Goal: Use online tool/utility: Utilize a website feature to perform a specific function

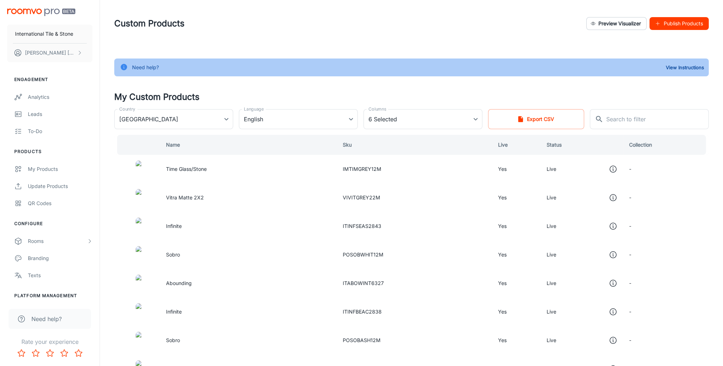
click at [26, 10] on img "scrollable content" at bounding box center [41, 12] width 68 height 7
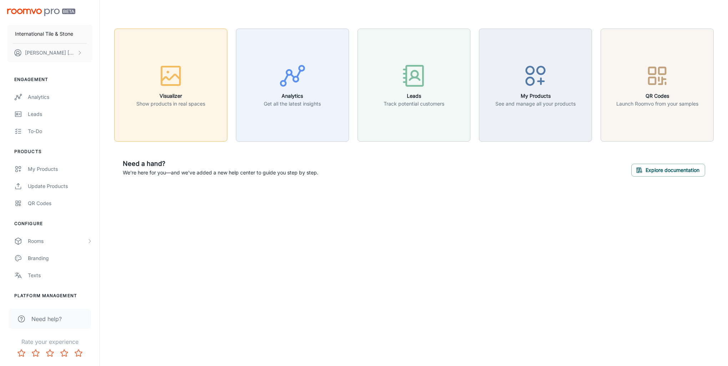
click at [179, 72] on rect "button" at bounding box center [171, 75] width 19 height 19
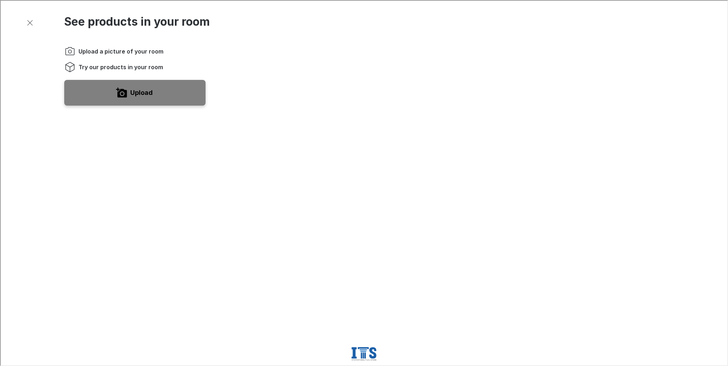
scroll to position [178, 0]
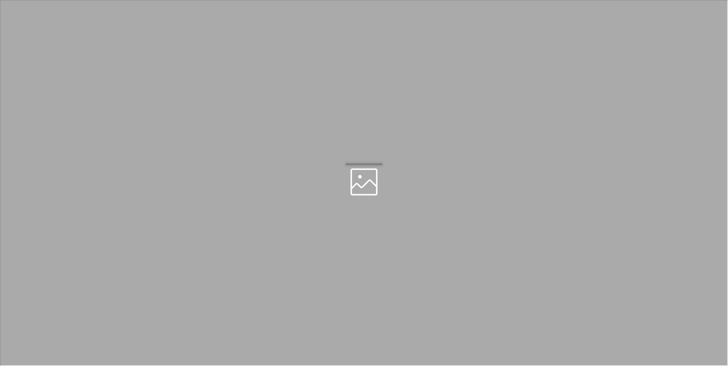
scroll to position [0, 0]
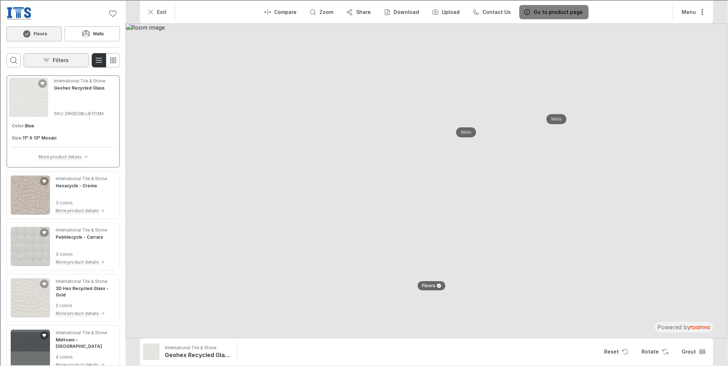
click at [53, 59] on p "Filters" at bounding box center [60, 59] width 16 height 7
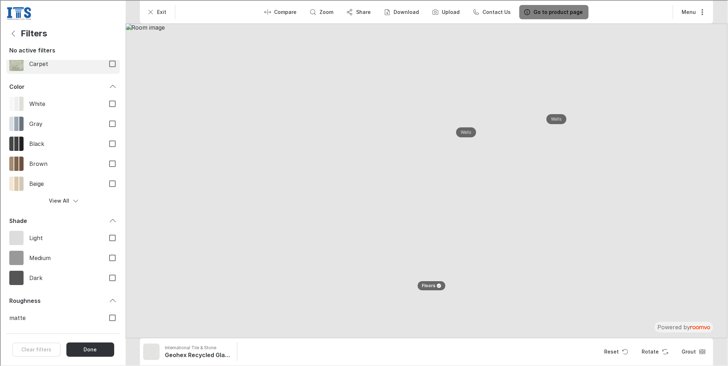
scroll to position [74, 0]
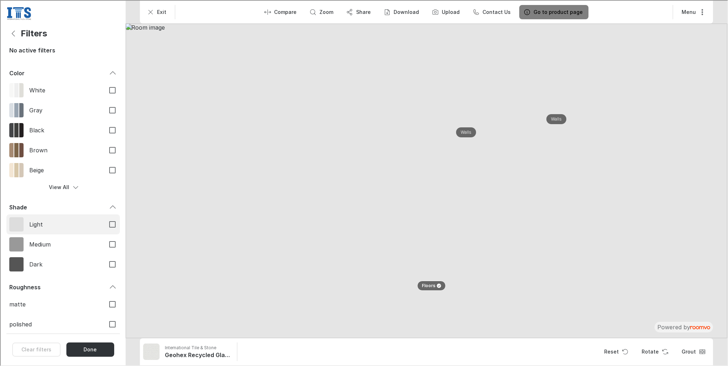
click at [61, 223] on span "Light" at bounding box center [64, 224] width 70 height 8
click at [104, 223] on input "Light" at bounding box center [111, 223] width 15 height 15
checkbox input "true"
click at [17, 36] on button "Back" at bounding box center [13, 33] width 14 height 14
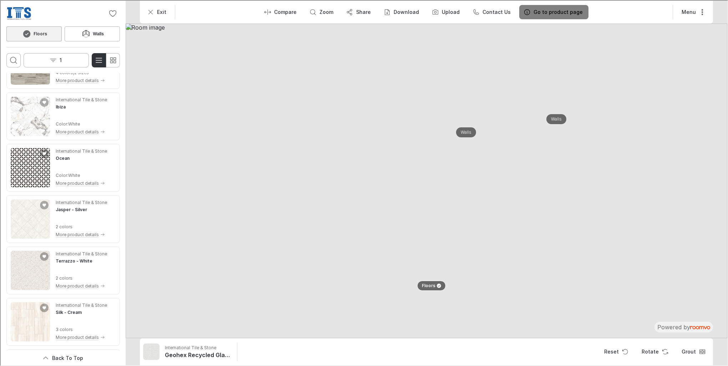
scroll to position [810, 0]
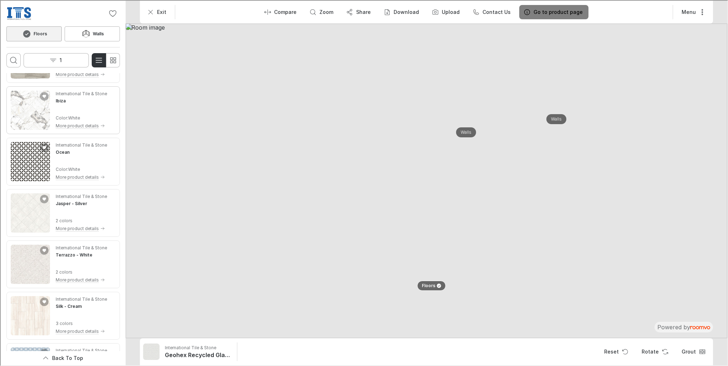
click at [36, 110] on img "See Ibiza in the room" at bounding box center [29, 109] width 39 height 39
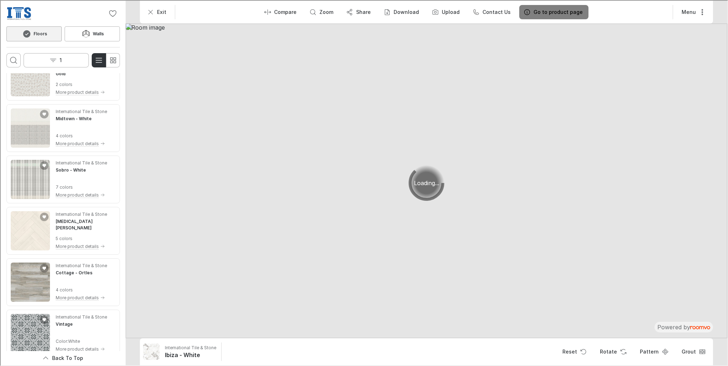
scroll to position [0, 0]
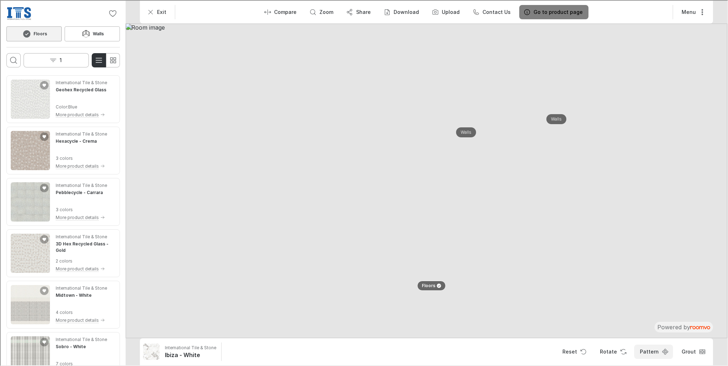
click at [663, 348] on button "Pattern" at bounding box center [653, 351] width 39 height 14
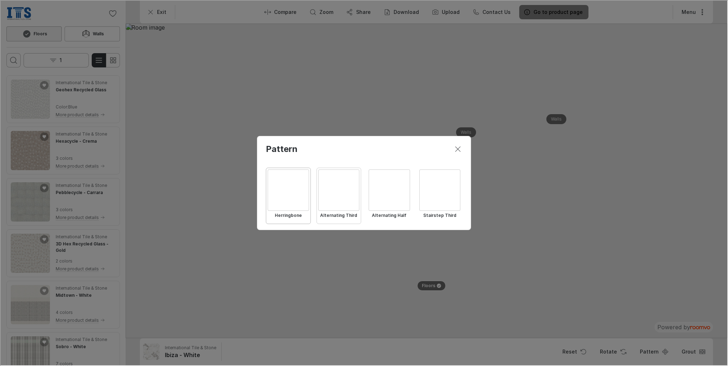
click at [344, 193] on div "Select Alternating Third" at bounding box center [338, 189] width 41 height 41
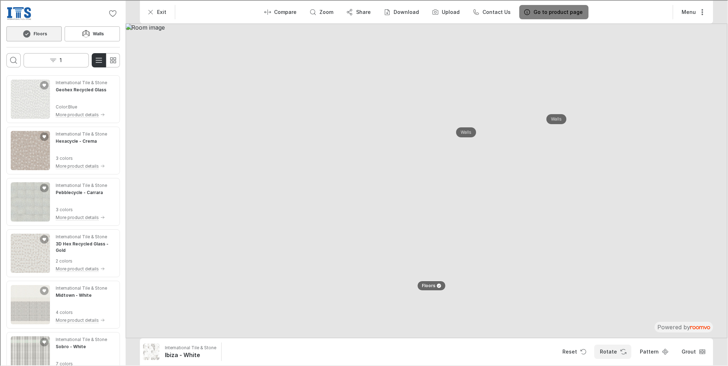
click at [608, 353] on button "Rotate" at bounding box center [612, 351] width 37 height 14
click at [650, 351] on button "Pattern" at bounding box center [653, 351] width 39 height 14
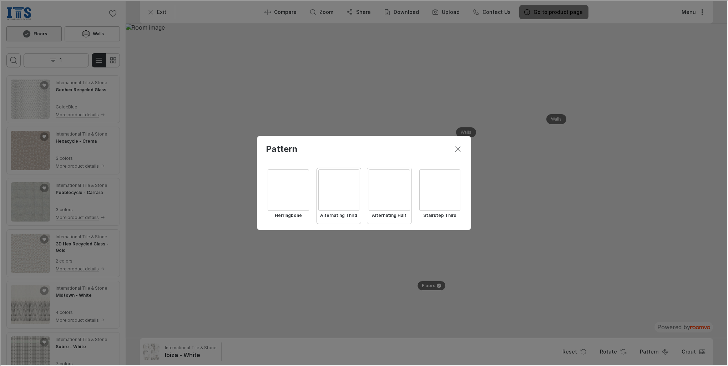
click at [409, 197] on div "Select Alternating Half" at bounding box center [388, 189] width 41 height 41
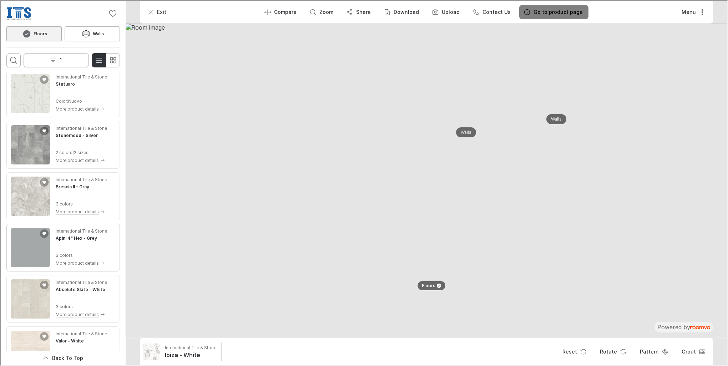
scroll to position [1392, 0]
click at [49, 299] on img "See Absolute Slate in the room" at bounding box center [29, 297] width 39 height 39
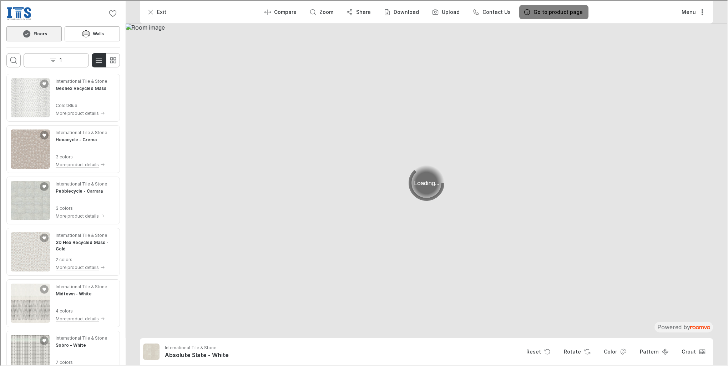
scroll to position [0, 0]
click at [650, 343] on div "International Tile & Stone Absolute Slate - White Reset Rotate Color Pattern Gr…" at bounding box center [426, 351] width 568 height 19
click at [650, 347] on button "Pattern" at bounding box center [653, 351] width 39 height 14
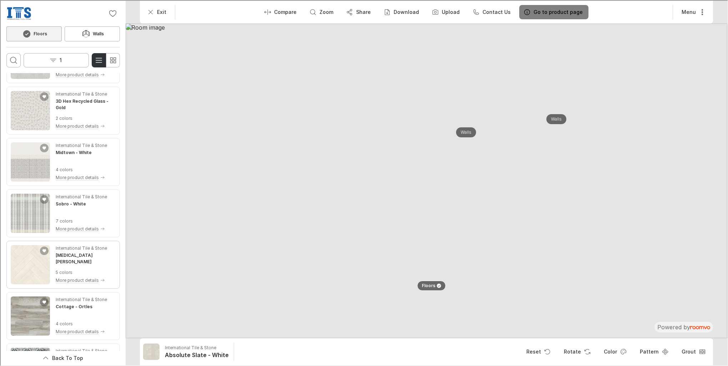
scroll to position [214, 0]
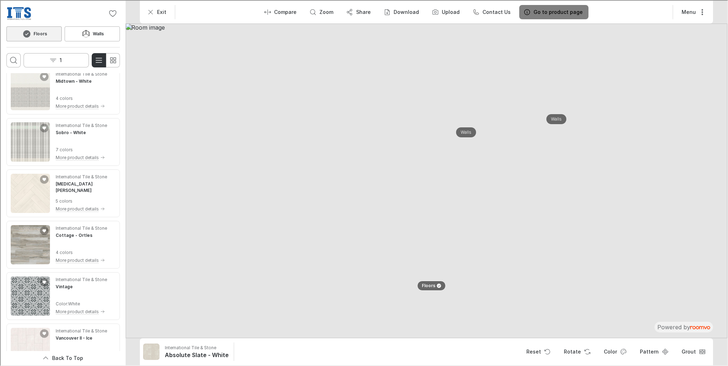
click at [26, 30] on circle at bounding box center [25, 33] width 7 height 7
click at [56, 62] on button "1" at bounding box center [55, 59] width 65 height 14
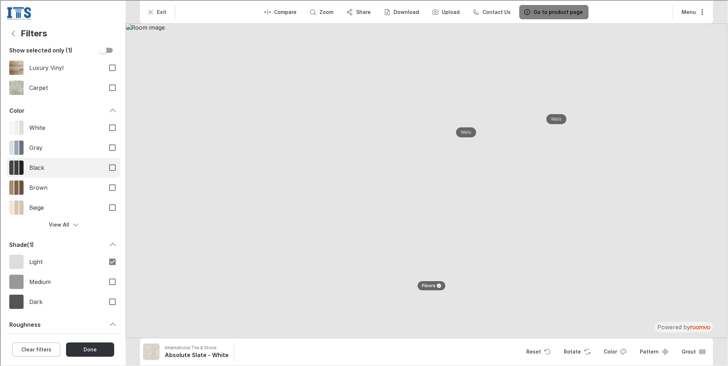
scroll to position [74, 0]
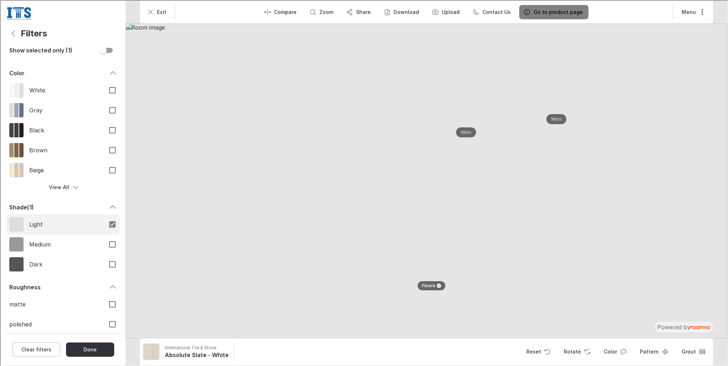
click at [104, 224] on input "Light" at bounding box center [111, 223] width 15 height 15
checkbox input "false"
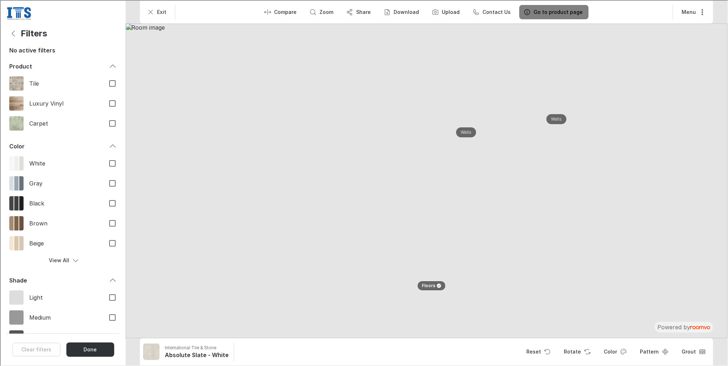
scroll to position [0, 0]
drag, startPoint x: 105, startPoint y: 82, endPoint x: 104, endPoint y: 86, distance: 4.0
click at [105, 82] on input "Tile" at bounding box center [111, 83] width 15 height 15
checkbox input "true"
click at [10, 29] on icon "Back" at bounding box center [13, 33] width 9 height 9
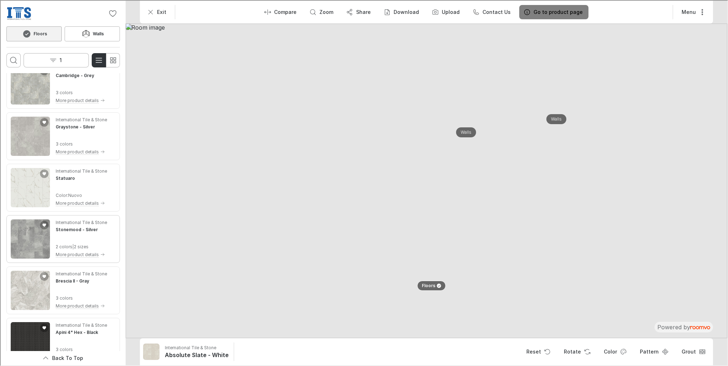
scroll to position [1356, 0]
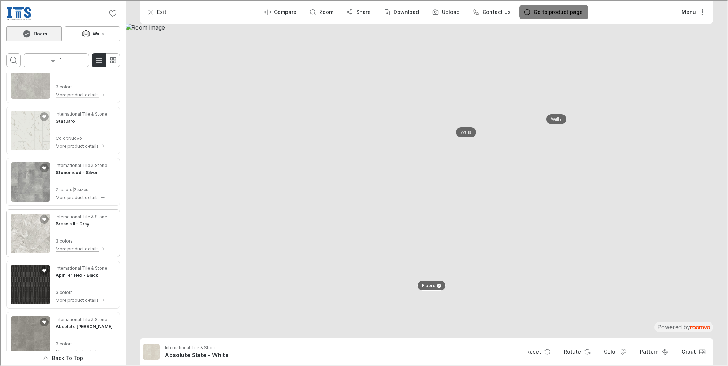
click at [70, 249] on div "International Tile & Stone Brescia II - Gray 3 colors More product details" at bounding box center [62, 232] width 111 height 45
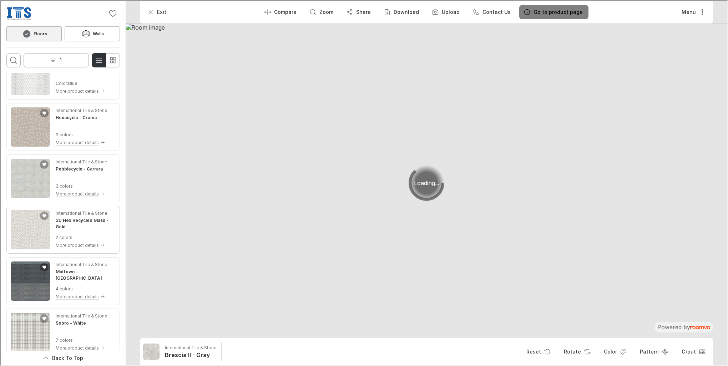
scroll to position [0, 0]
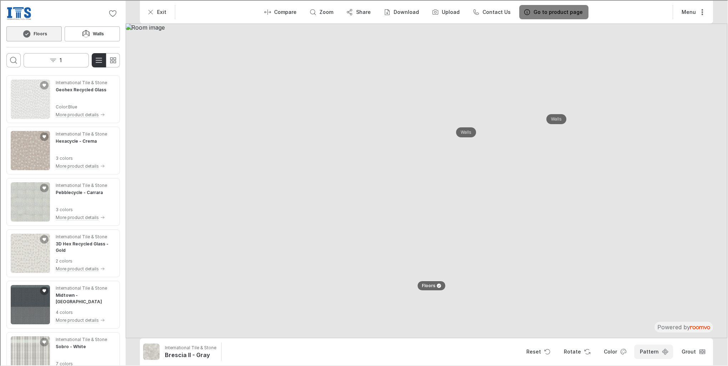
click at [650, 352] on button "Pattern" at bounding box center [653, 351] width 39 height 14
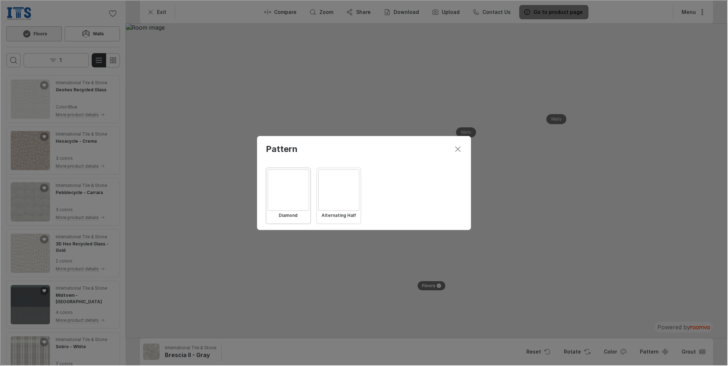
click at [336, 190] on div "Select Alternating Half" at bounding box center [338, 189] width 41 height 41
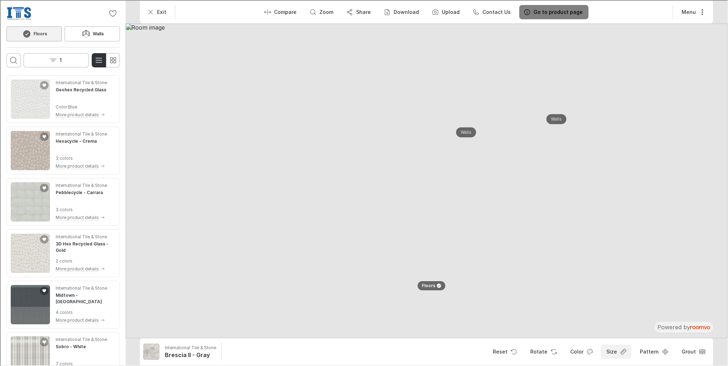
click at [625, 353] on rect "Open size menu" at bounding box center [623, 351] width 6 height 6
click at [604, 333] on p "22" X 22"" at bounding box center [596, 335] width 26 height 8
click at [684, 348] on button "Grout" at bounding box center [692, 351] width 34 height 14
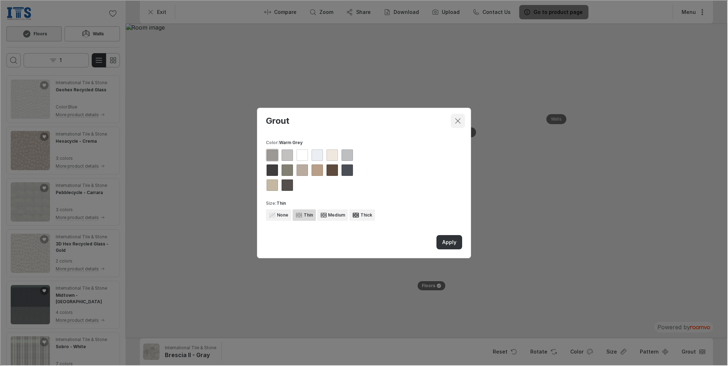
click at [456, 119] on line "Close dialog" at bounding box center [457, 120] width 5 height 5
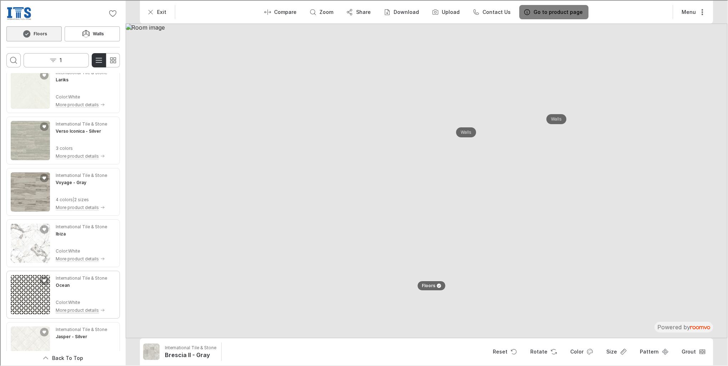
scroll to position [785, 0]
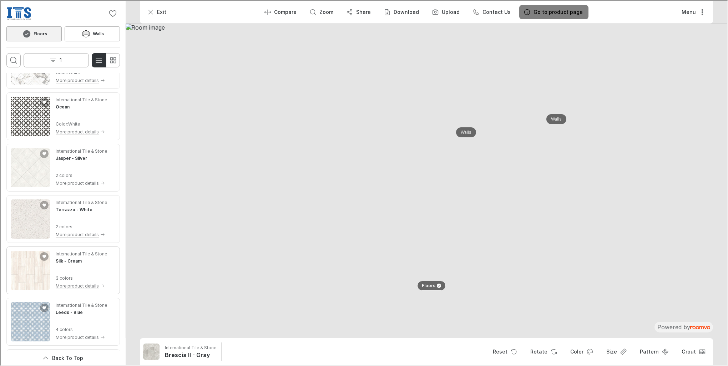
click at [31, 265] on img "See Silk in the room" at bounding box center [29, 269] width 39 height 39
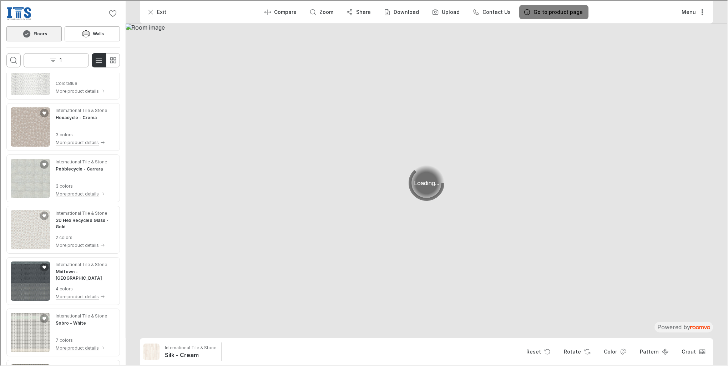
scroll to position [0, 0]
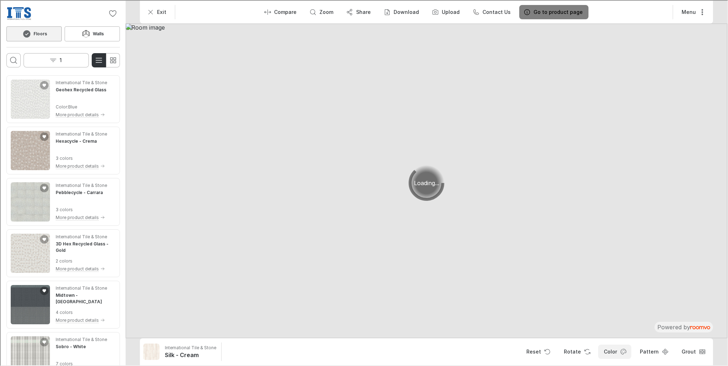
click at [618, 348] on button "Color" at bounding box center [614, 351] width 33 height 14
click at [619, 352] on button "Color" at bounding box center [614, 351] width 33 height 14
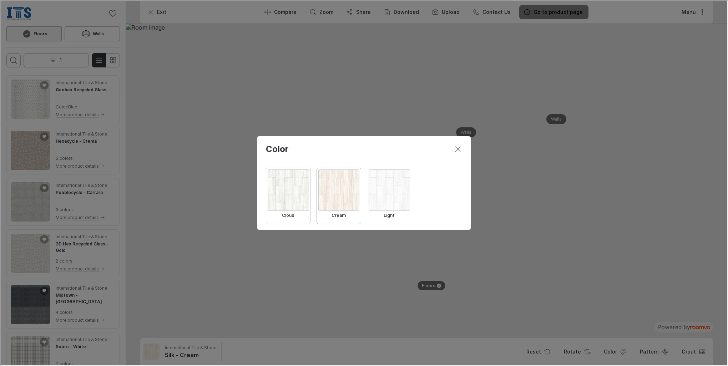
click at [277, 200] on div "Select Cloud" at bounding box center [287, 189] width 41 height 41
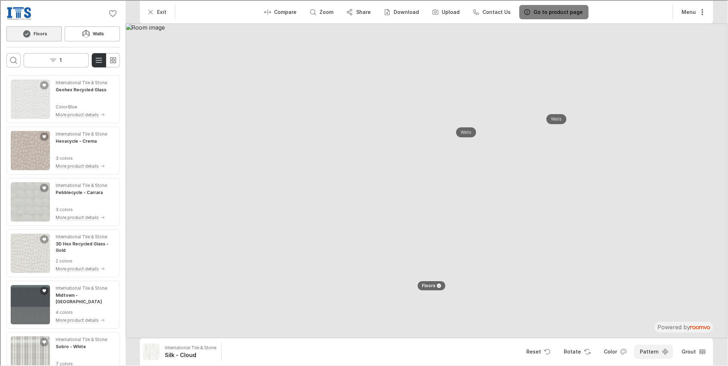
click at [660, 349] on button "Pattern" at bounding box center [653, 351] width 39 height 14
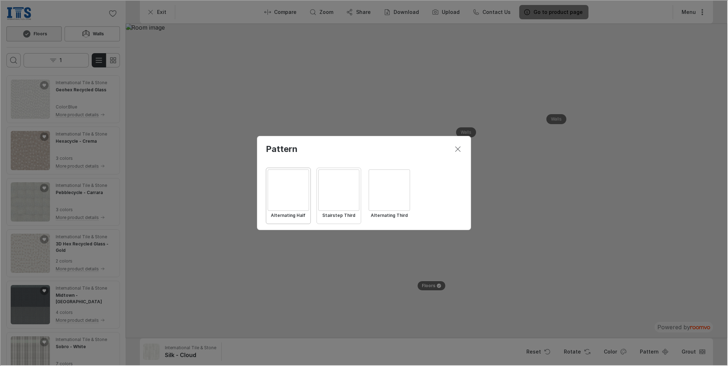
click at [337, 192] on div "Select Stairstep Third" at bounding box center [338, 189] width 41 height 41
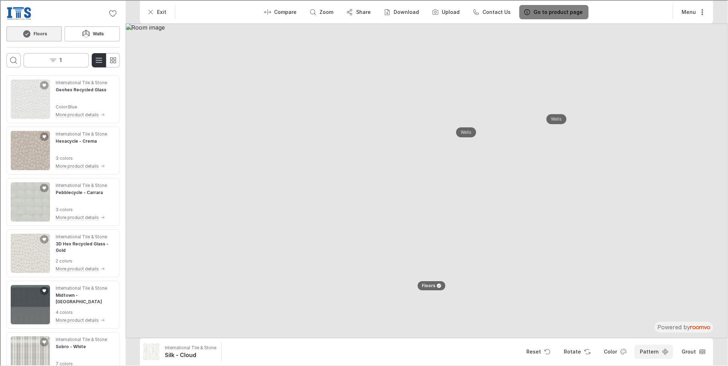
click at [649, 355] on button "Pattern" at bounding box center [653, 351] width 39 height 14
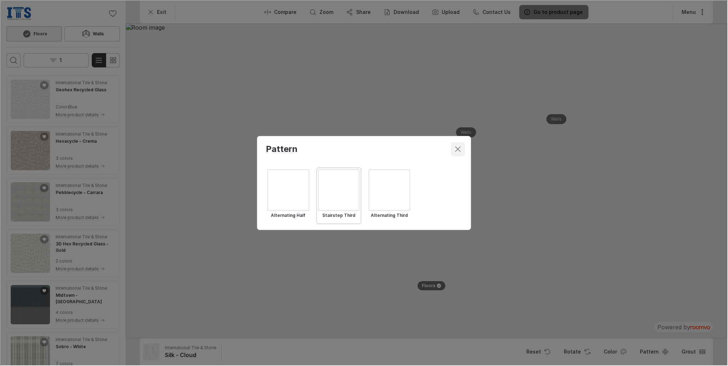
click at [457, 149] on icon "Close dialog" at bounding box center [457, 148] width 9 height 9
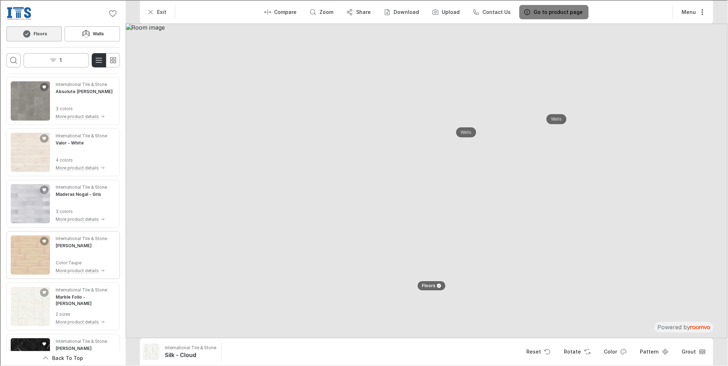
scroll to position [1900, 0]
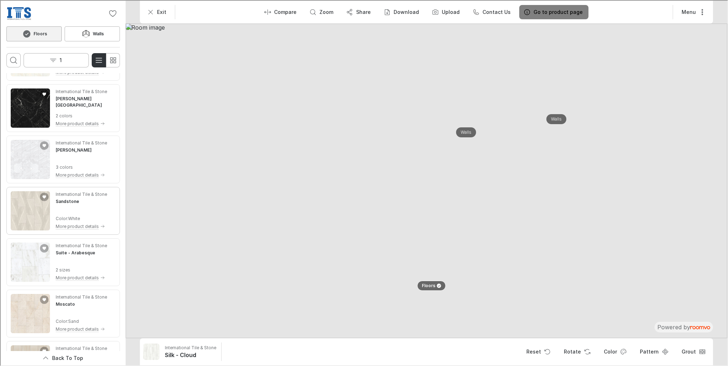
click at [36, 213] on img "See Sandstone in the room" at bounding box center [29, 210] width 39 height 39
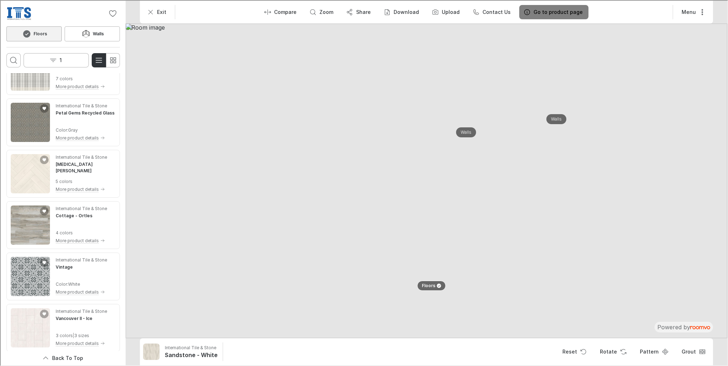
scroll to position [393, 0]
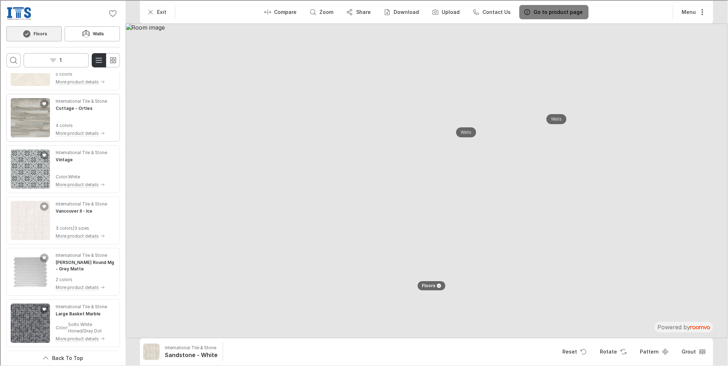
click at [40, 122] on img "See Cottage in the room" at bounding box center [29, 116] width 39 height 39
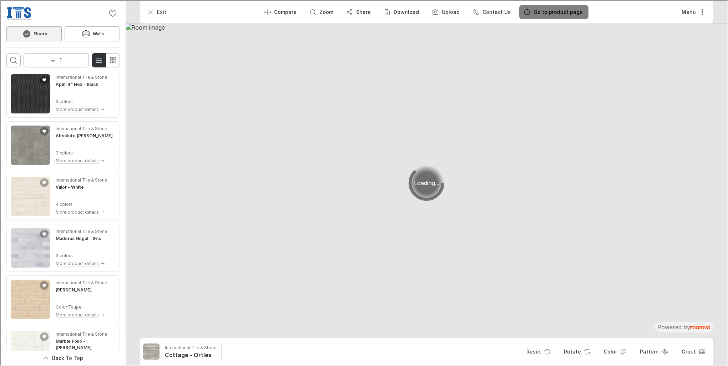
scroll to position [1642, 0]
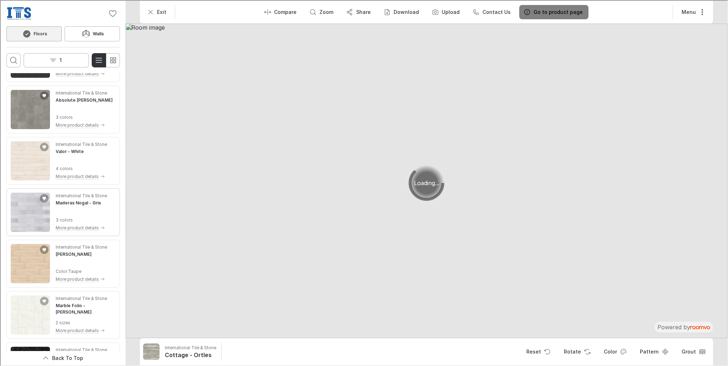
click at [33, 211] on img "See Maderas Nogal in the room" at bounding box center [29, 211] width 39 height 39
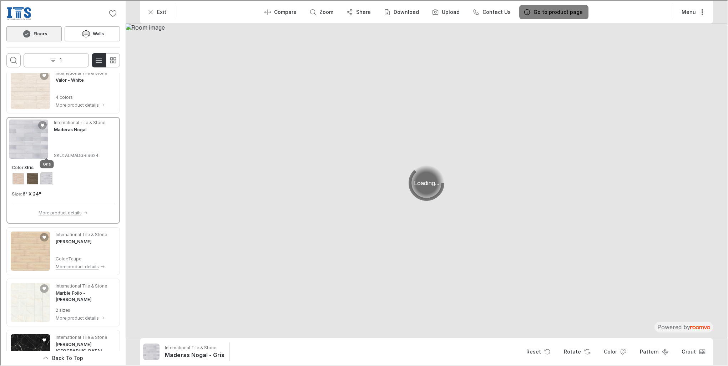
scroll to position [1691, 0]
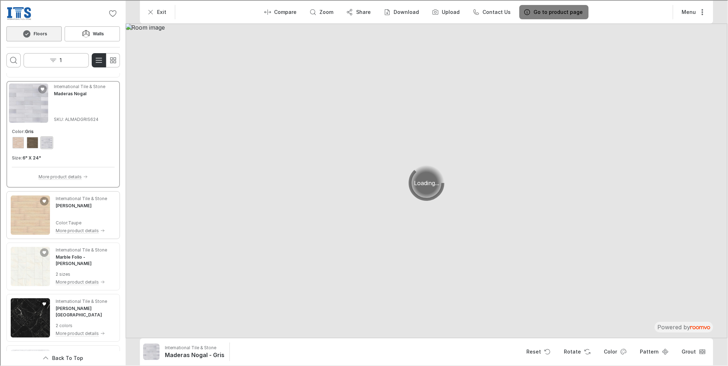
click at [37, 220] on img "See Maderas Aspen in the room" at bounding box center [29, 214] width 39 height 39
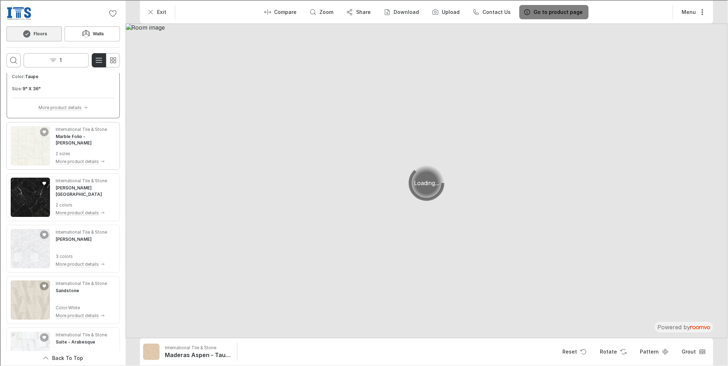
scroll to position [1798, 0]
click at [35, 206] on img "See Marmo in the room" at bounding box center [29, 195] width 39 height 39
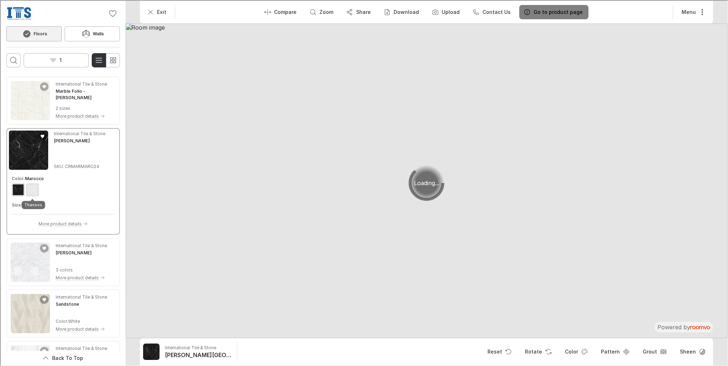
click at [31, 190] on div "View color format Thassos" at bounding box center [31, 188] width 11 height 11
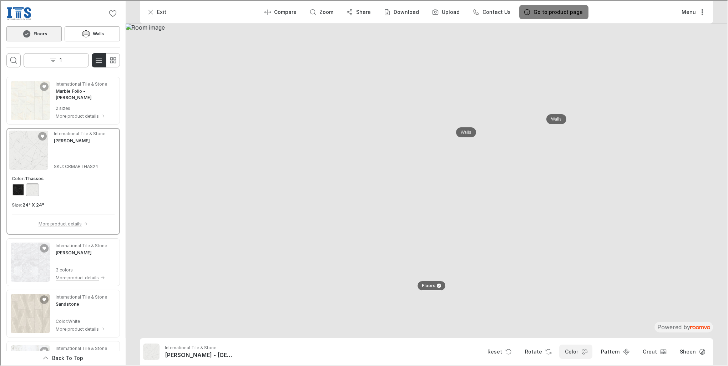
click at [581, 356] on button "Color" at bounding box center [575, 351] width 33 height 14
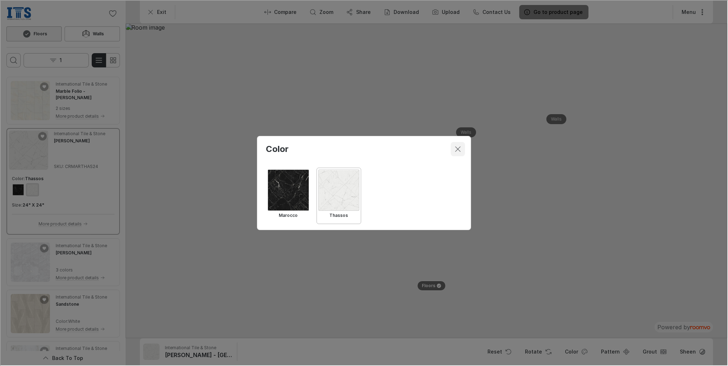
click at [462, 146] on button "Close dialog" at bounding box center [457, 148] width 14 height 14
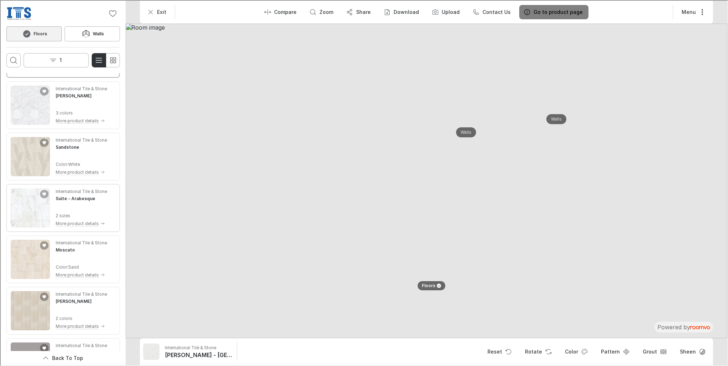
scroll to position [2012, 0]
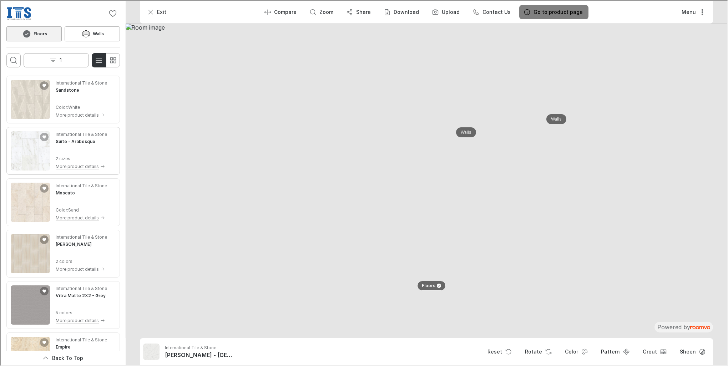
click at [28, 146] on img "See Suite in the room" at bounding box center [29, 150] width 39 height 39
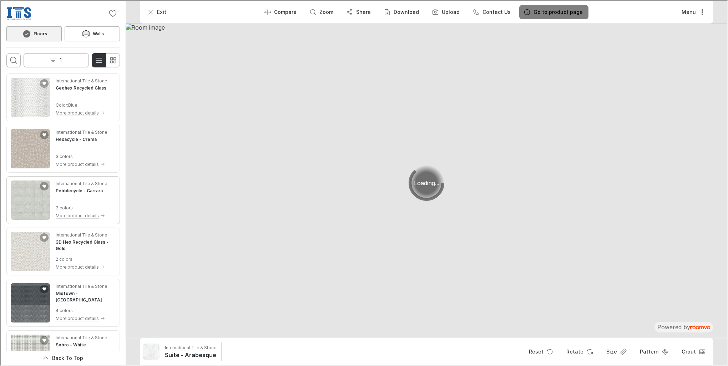
scroll to position [0, 0]
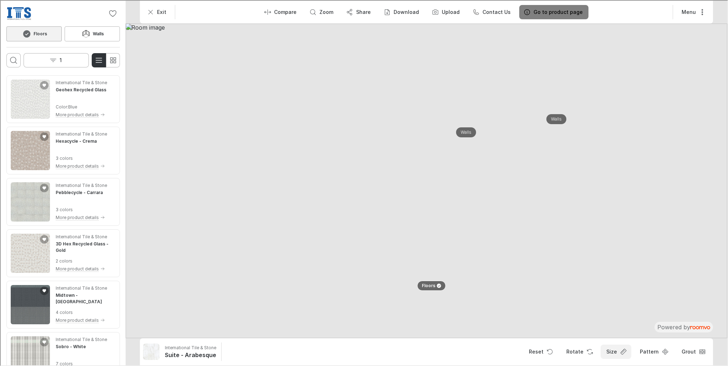
click at [614, 353] on button "Size" at bounding box center [615, 351] width 31 height 14
click at [124, 91] on div at bounding box center [363, 182] width 727 height 365
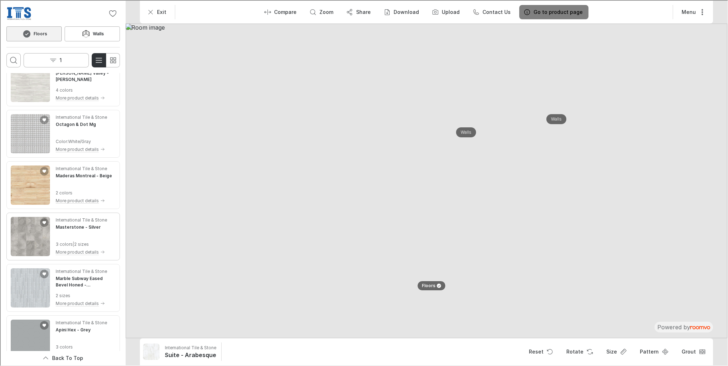
click at [41, 237] on img "See Masterstone in the room" at bounding box center [29, 235] width 39 height 39
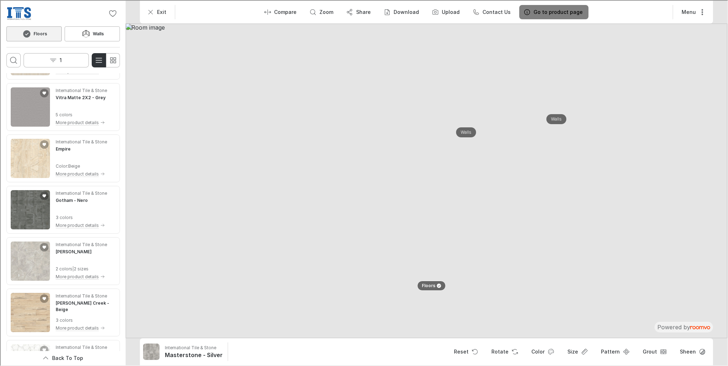
scroll to position [2177, 0]
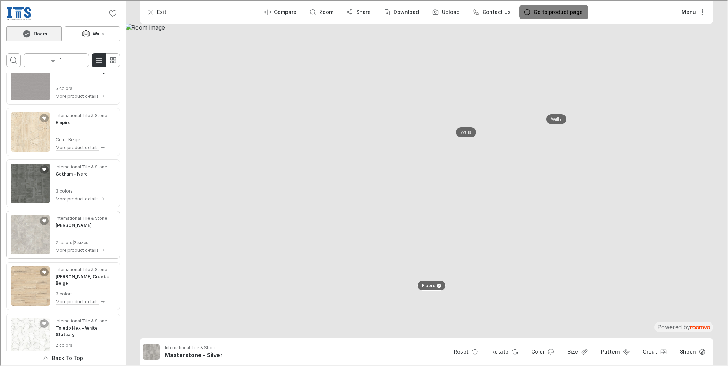
click at [82, 250] on p "More product details" at bounding box center [76, 250] width 43 height 6
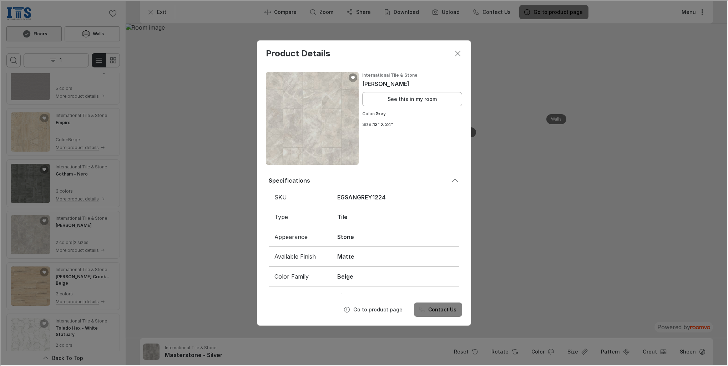
click at [80, 229] on div "Product Details International Tile & [PERSON_NAME] - Grey See this in my room C…" at bounding box center [363, 182] width 727 height 365
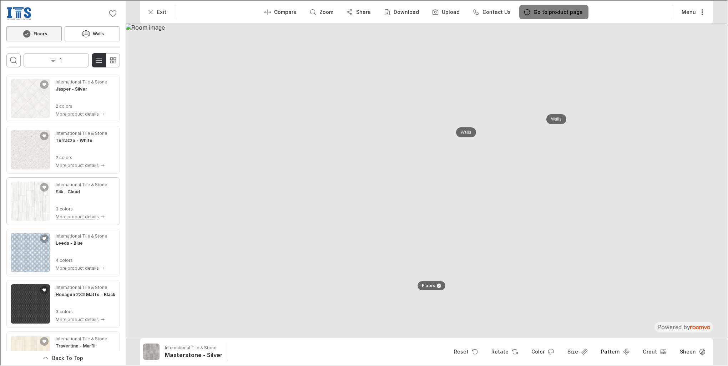
scroll to position [964, 0]
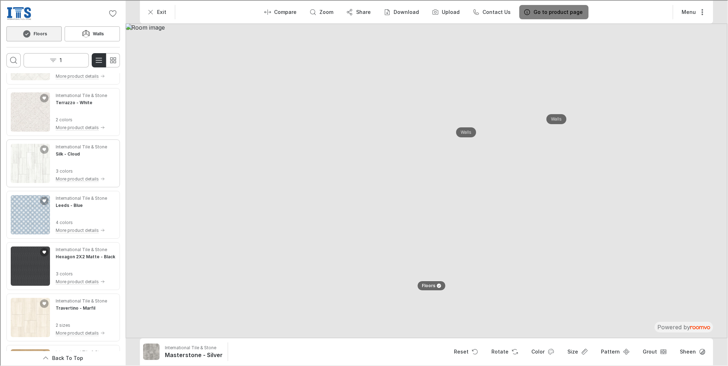
click at [43, 158] on img "See Silk in the room" at bounding box center [29, 162] width 39 height 39
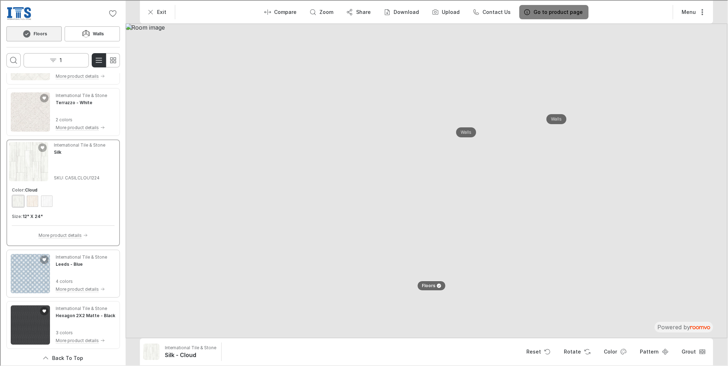
click at [39, 276] on img "See Leeds in the room" at bounding box center [29, 272] width 39 height 39
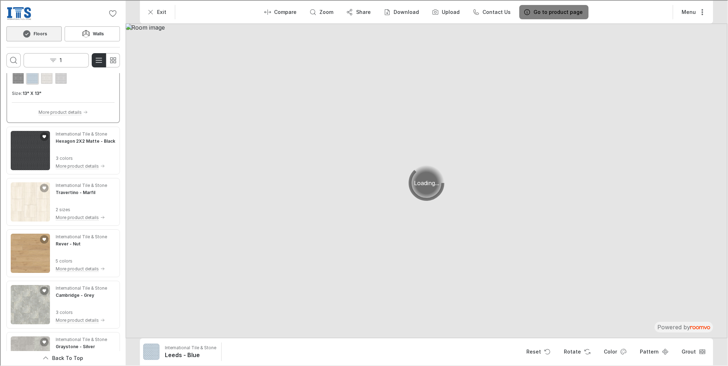
scroll to position [1142, 0]
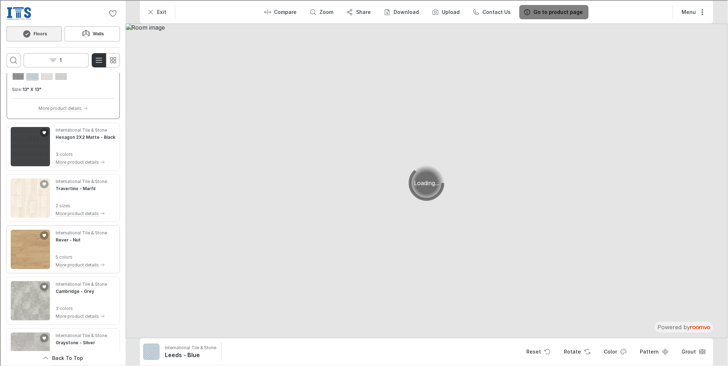
click at [30, 252] on img "See Rever in the room" at bounding box center [29, 248] width 39 height 39
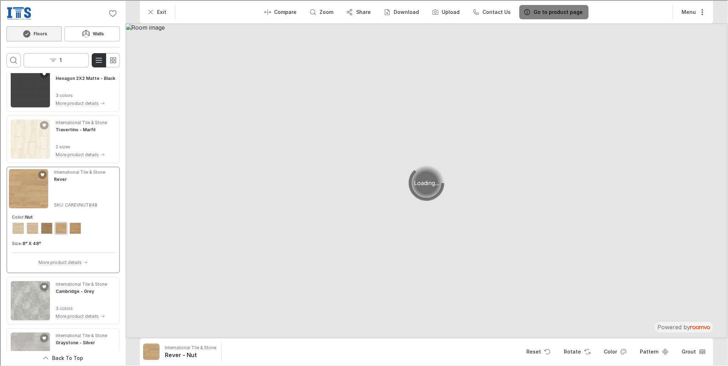
click at [85, 197] on div "International Tile & Stone Rever SKU: CAREVNUT848" at bounding box center [78, 187] width 51 height 39
click at [33, 197] on img "Product catalog" at bounding box center [27, 187] width 39 height 39
click at [25, 302] on img "See Cambridge in the room" at bounding box center [29, 300] width 39 height 39
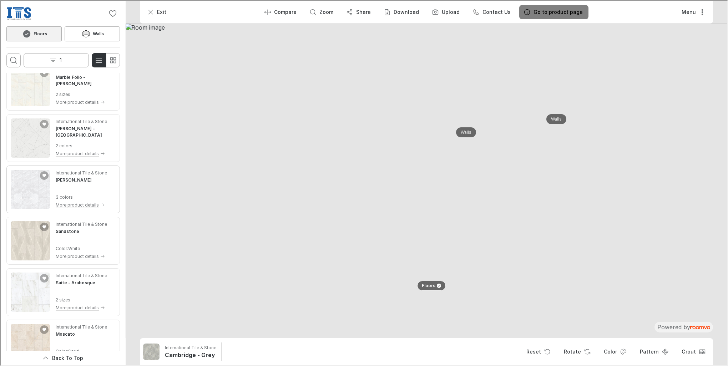
scroll to position [1892, 0]
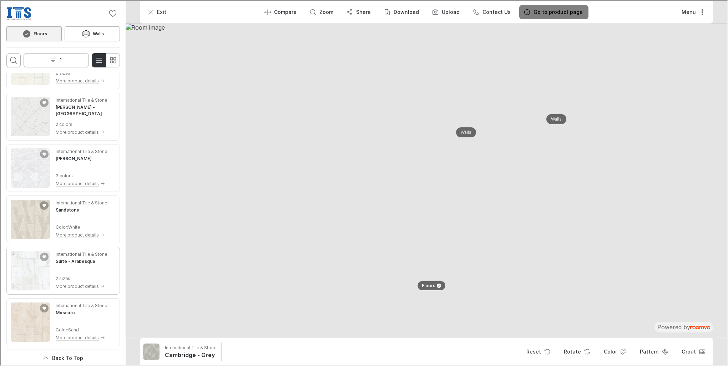
click at [37, 274] on img "See Suite in the room" at bounding box center [29, 270] width 39 height 39
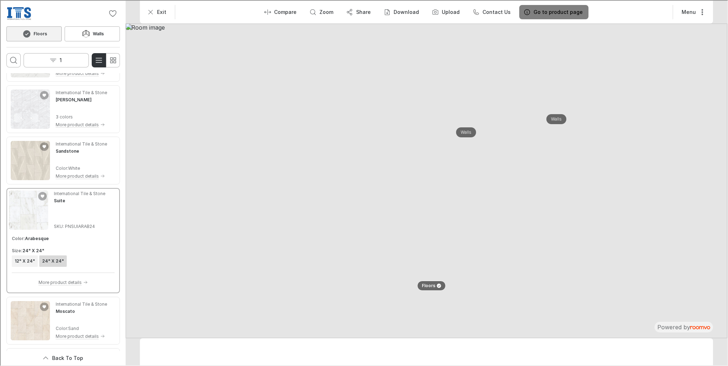
scroll to position [1833, 0]
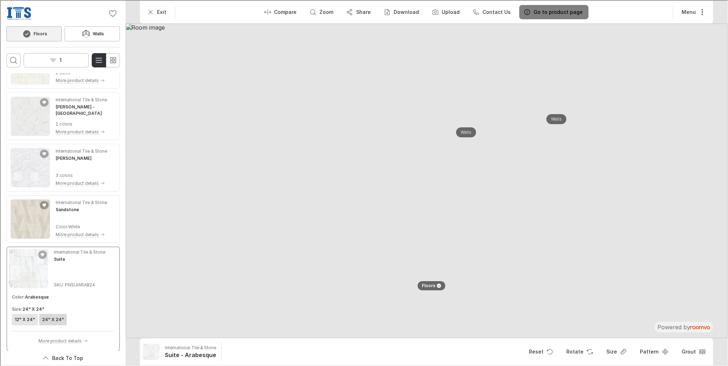
click at [29, 317] on h6 "12" X 24"" at bounding box center [24, 319] width 20 height 6
click at [650, 353] on button "Pattern" at bounding box center [653, 351] width 39 height 14
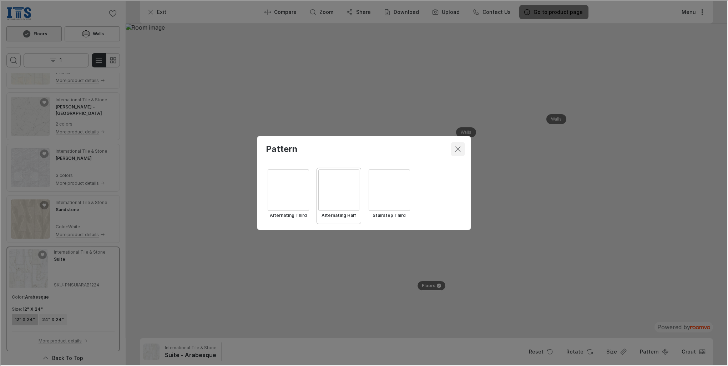
click at [459, 151] on line "Close dialog" at bounding box center [457, 148] width 5 height 5
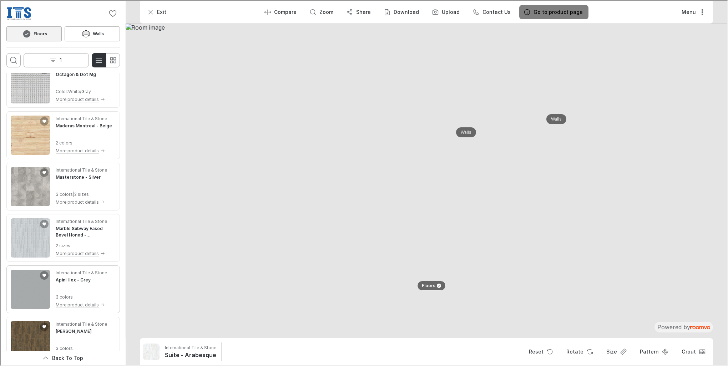
scroll to position [2976, 0]
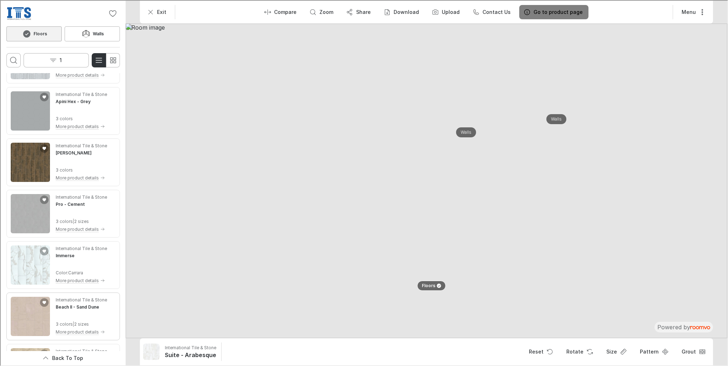
click at [34, 331] on img "See Beach II in the room" at bounding box center [29, 315] width 39 height 39
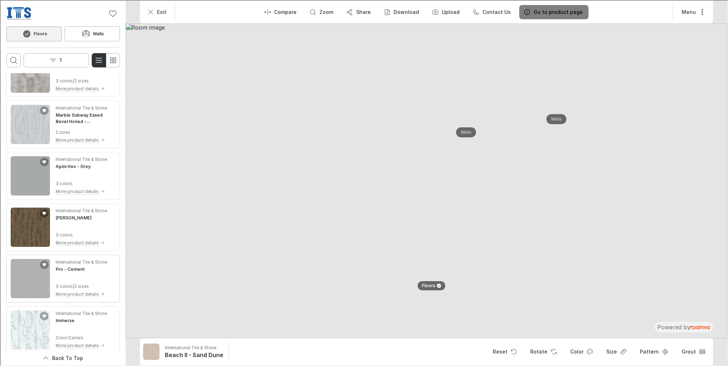
scroll to position [2891, 0]
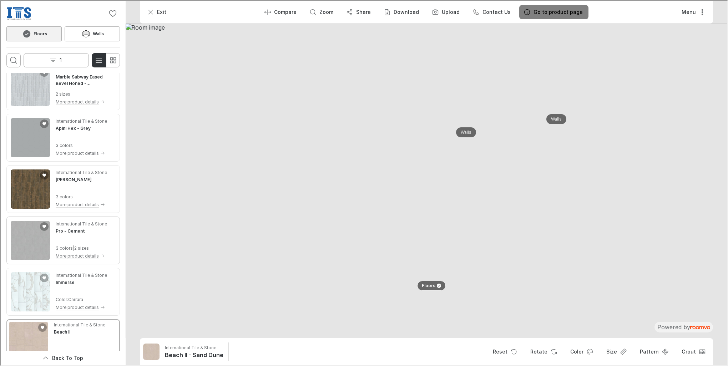
click at [39, 236] on img "See Pro in the room" at bounding box center [29, 239] width 39 height 39
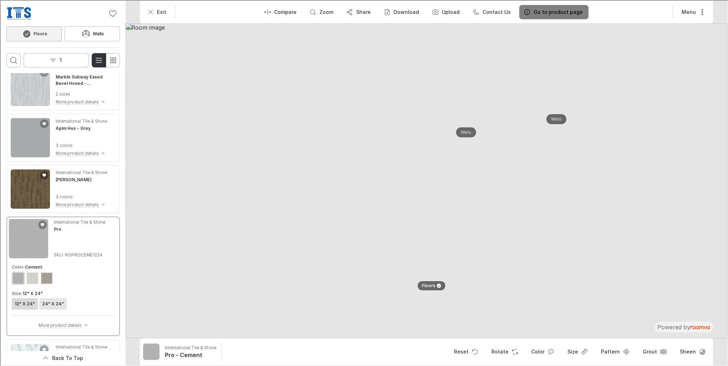
click at [51, 302] on h6 "24" X 24"" at bounding box center [52, 303] width 22 height 6
click at [694, 353] on button "Sheen" at bounding box center [692, 351] width 36 height 14
click at [529, 340] on div at bounding box center [363, 182] width 727 height 365
click at [698, 352] on icon "Open sheen menu" at bounding box center [701, 351] width 7 height 7
click at [683, 332] on li "polished" at bounding box center [681, 334] width 51 height 14
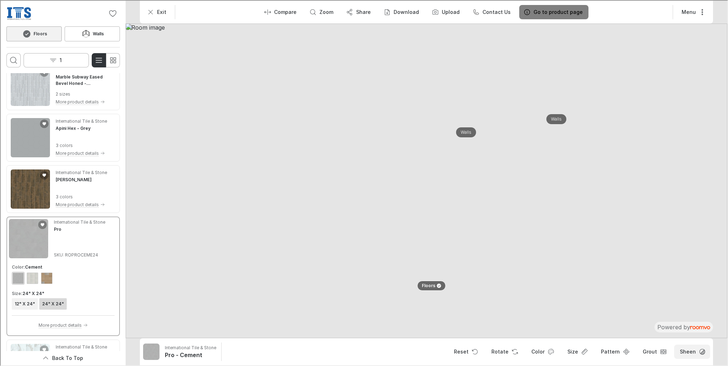
click at [695, 351] on button "Sheen" at bounding box center [692, 351] width 36 height 14
click at [682, 334] on li "polished" at bounding box center [681, 334] width 51 height 14
click at [703, 348] on icon "Open sheen menu" at bounding box center [701, 351] width 7 height 7
click at [686, 321] on li "matte" at bounding box center [681, 319] width 51 height 14
click at [705, 353] on icon "Open sheen menu" at bounding box center [701, 351] width 7 height 7
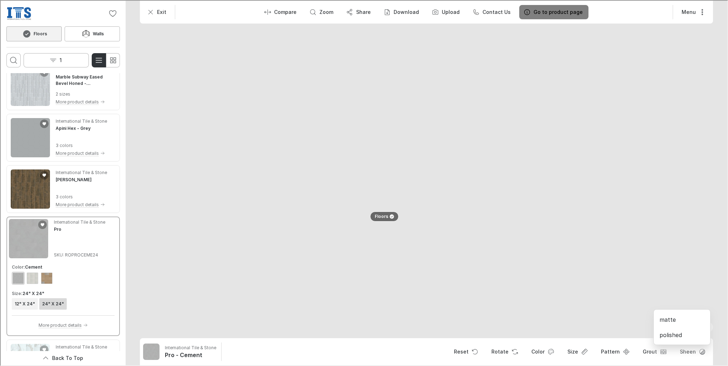
click at [698, 334] on li "polished" at bounding box center [681, 334] width 51 height 14
click at [650, 352] on button "Grout" at bounding box center [653, 351] width 34 height 14
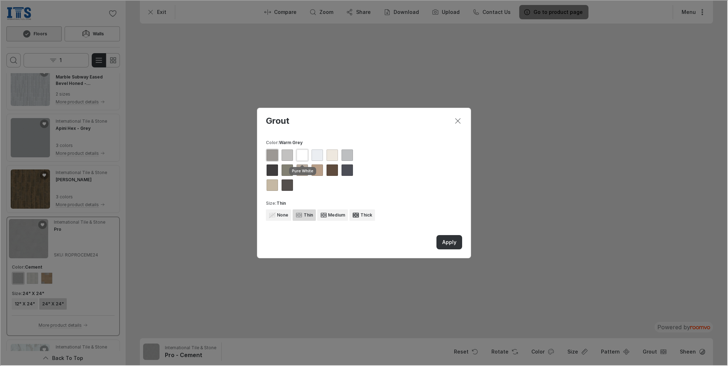
click at [304, 157] on div "View groove color Pure White" at bounding box center [301, 154] width 11 height 11
click at [457, 242] on button "Apply" at bounding box center [449, 242] width 26 height 14
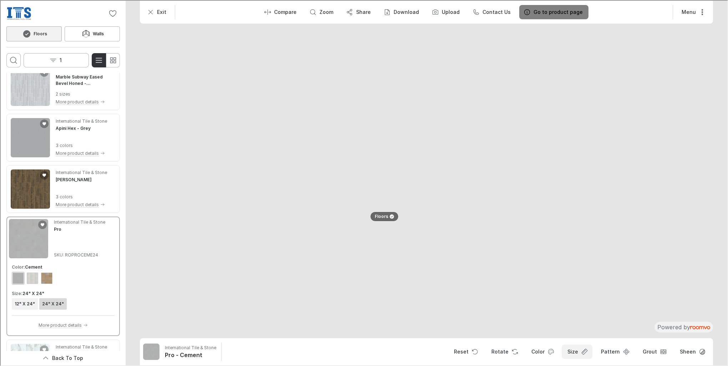
click at [580, 351] on button "Size" at bounding box center [576, 351] width 31 height 14
click at [118, 211] on div at bounding box center [363, 182] width 727 height 365
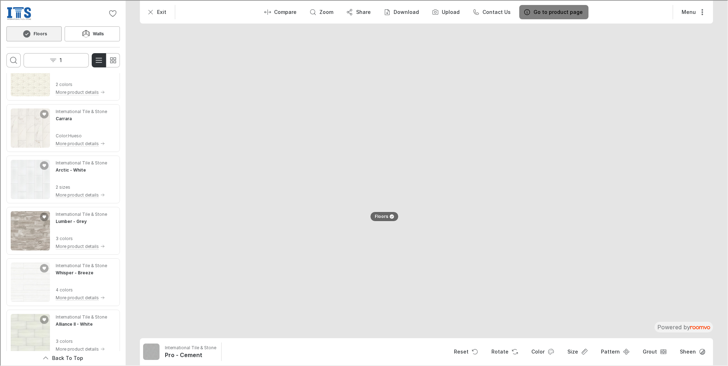
scroll to position [3712, 0]
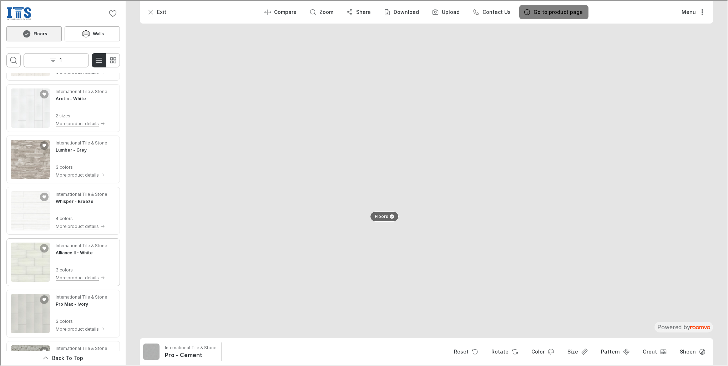
click at [79, 277] on p "More product details" at bounding box center [76, 277] width 43 height 6
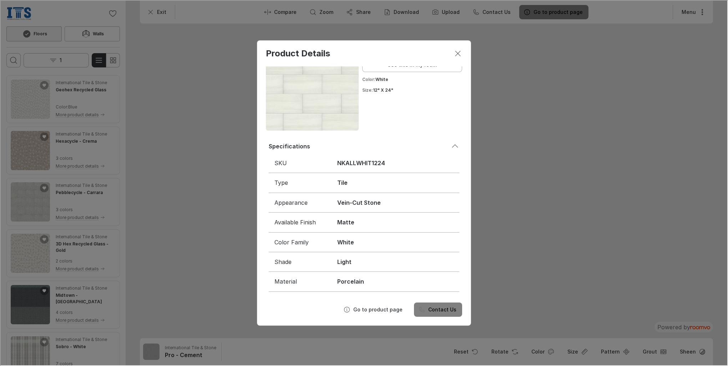
scroll to position [0, 0]
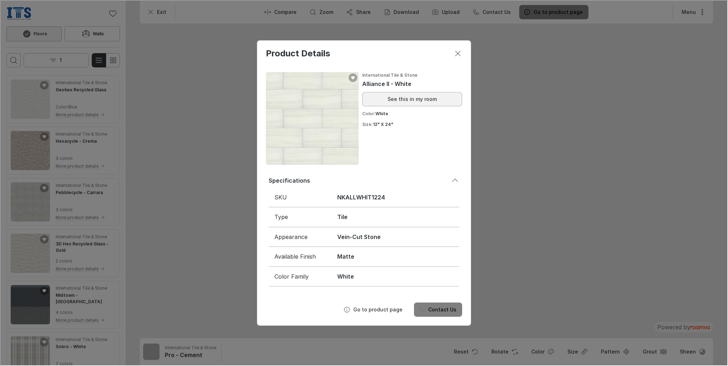
click at [395, 102] on button "See this in my room" at bounding box center [412, 98] width 100 height 14
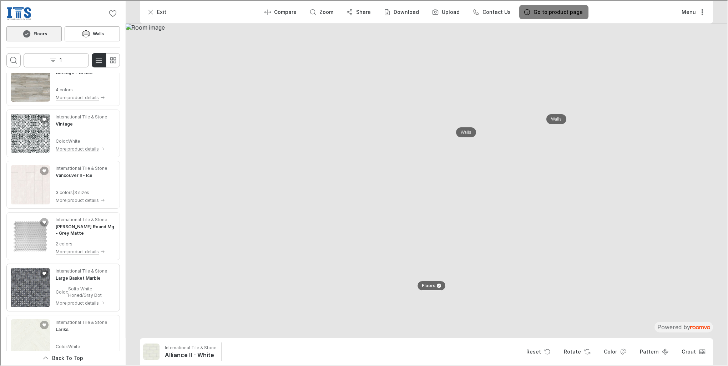
scroll to position [464, 0]
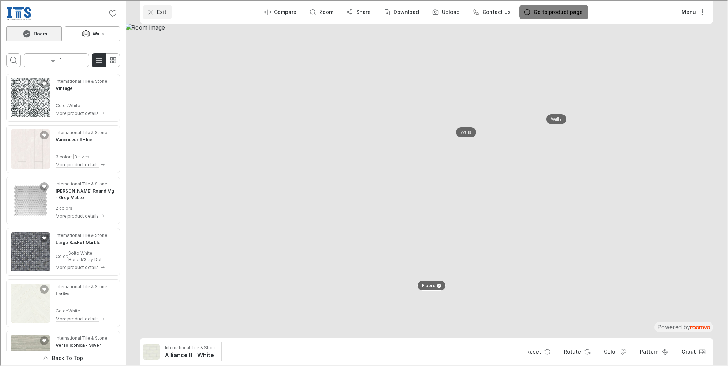
click at [149, 9] on icon "Exit" at bounding box center [149, 11] width 7 height 7
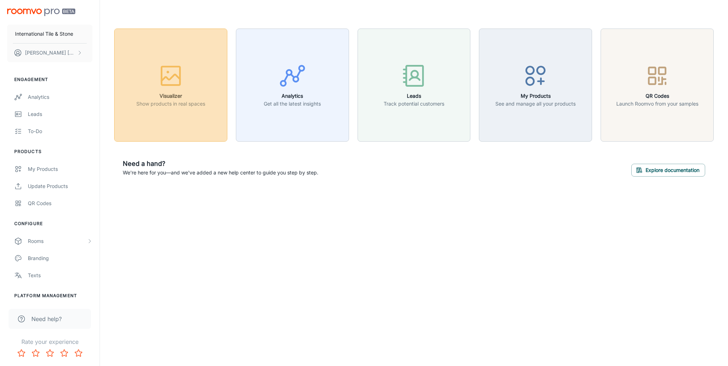
click at [200, 92] on h6 "Visualizer" at bounding box center [170, 96] width 69 height 8
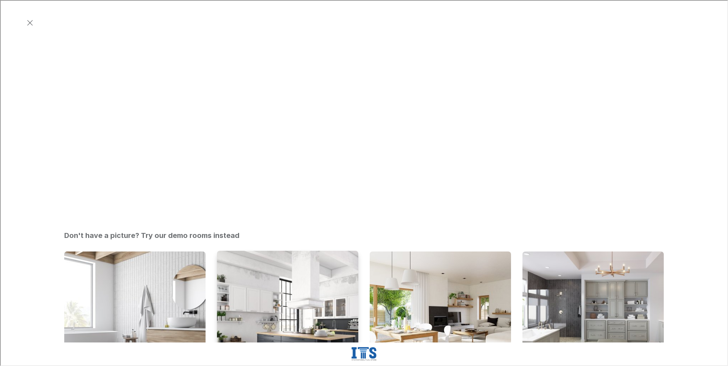
scroll to position [250, 0]
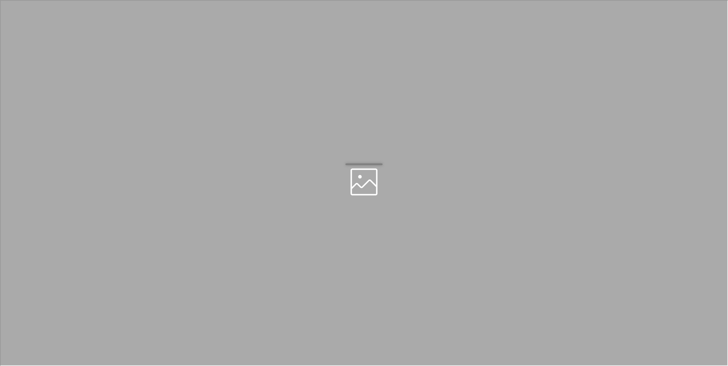
scroll to position [0, 0]
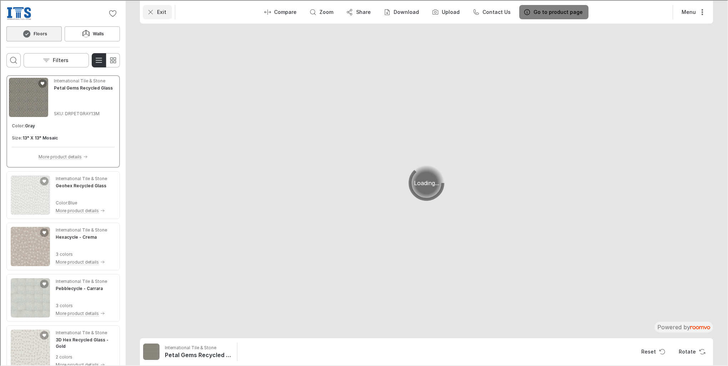
click at [155, 11] on button "Exit" at bounding box center [156, 11] width 29 height 14
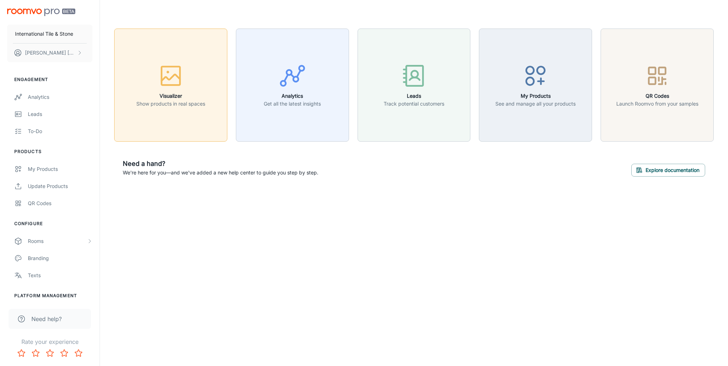
click at [182, 108] on p "Show products in real spaces" at bounding box center [170, 104] width 69 height 8
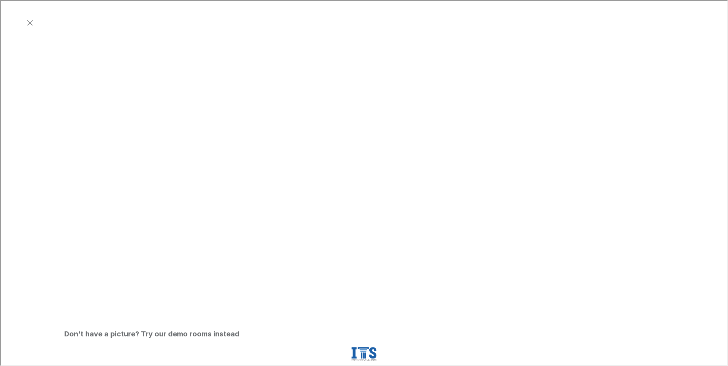
scroll to position [178, 0]
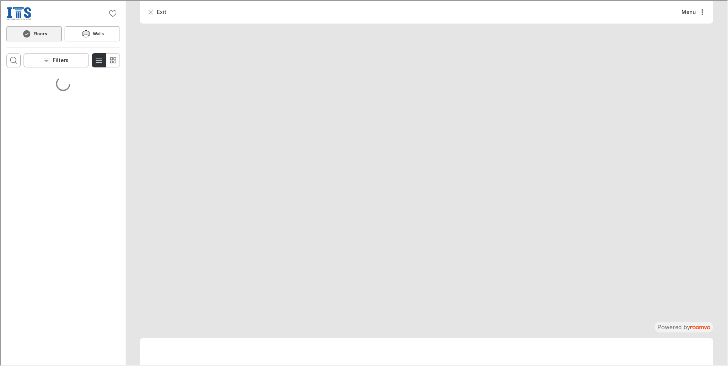
scroll to position [0, 0]
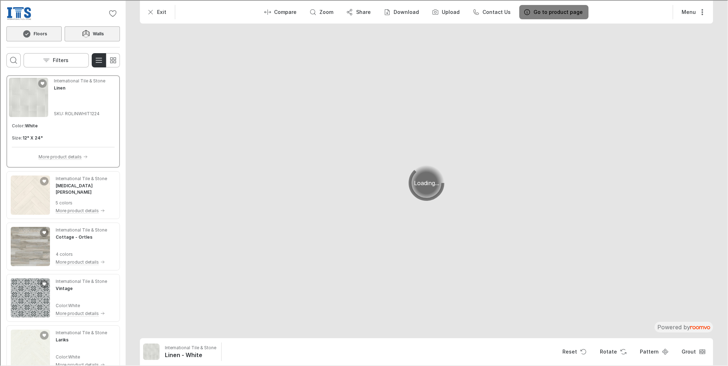
click at [93, 32] on h6 "Walls" at bounding box center [97, 33] width 11 height 6
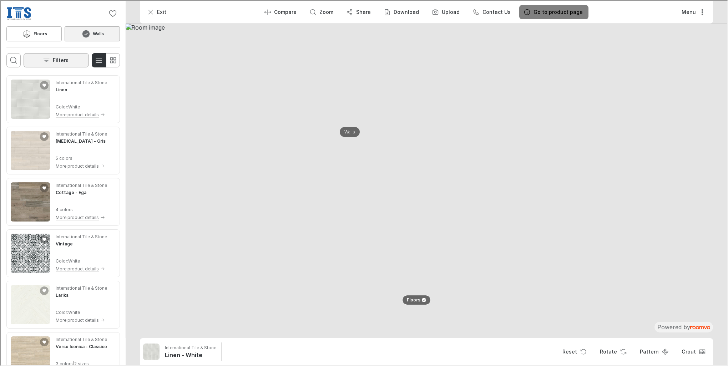
click at [55, 52] on button "Filters" at bounding box center [55, 59] width 65 height 14
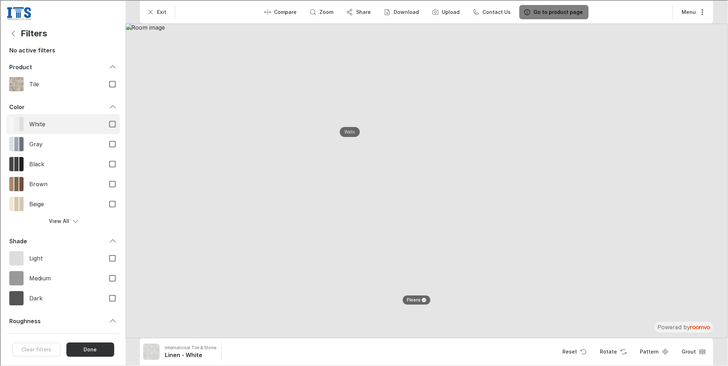
click at [104, 121] on input "White" at bounding box center [111, 123] width 15 height 15
checkbox input "true"
click at [10, 34] on icon "Back" at bounding box center [13, 33] width 9 height 9
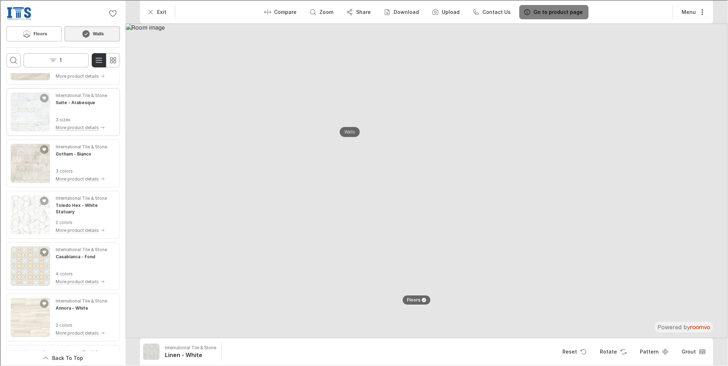
scroll to position [1035, 0]
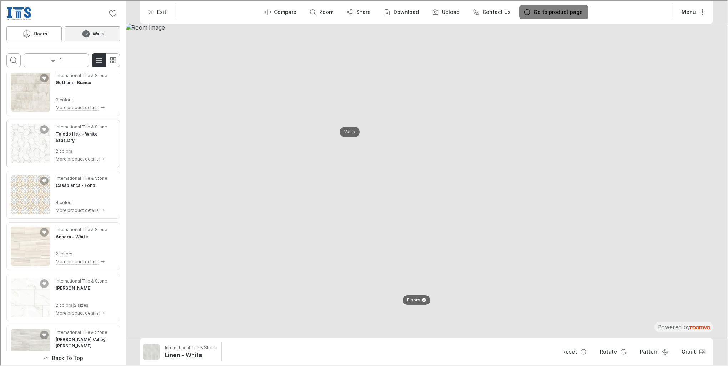
click at [41, 148] on img "See Toledo Hex in the room" at bounding box center [29, 142] width 39 height 39
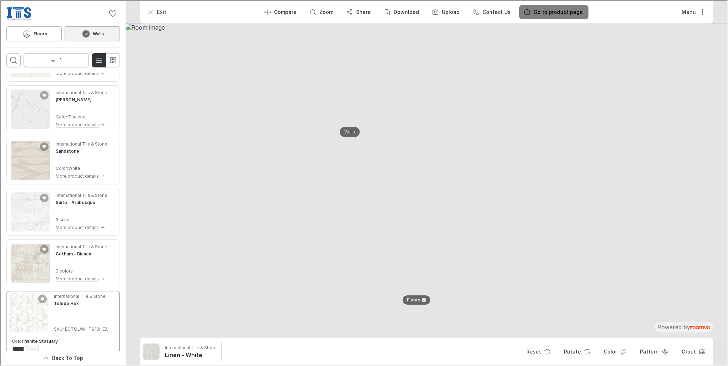
scroll to position [1000, 0]
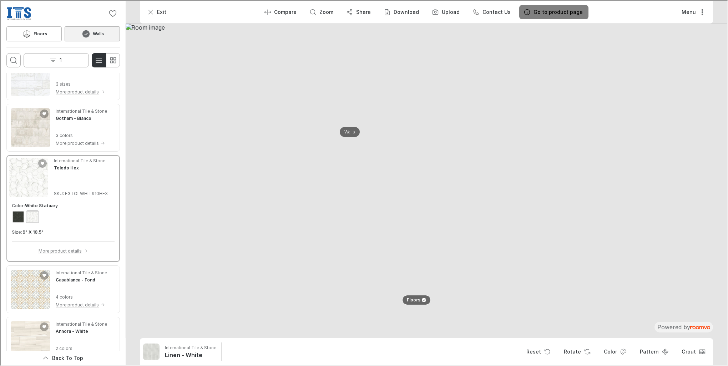
click at [74, 179] on div "International Tile & Stone Toledo Hex SKU: EGTOLWHIT910HEX" at bounding box center [80, 176] width 54 height 39
click at [15, 176] on img "Product catalog" at bounding box center [27, 176] width 39 height 39
click at [353, 130] on p "Walls" at bounding box center [349, 132] width 11 height 6
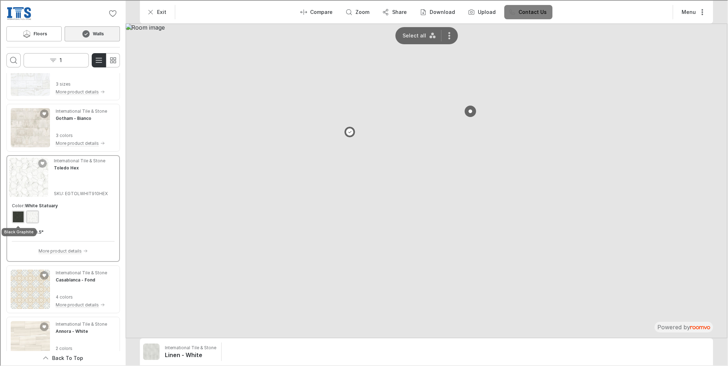
click at [20, 217] on div "View color format Black Graphite" at bounding box center [17, 216] width 11 height 11
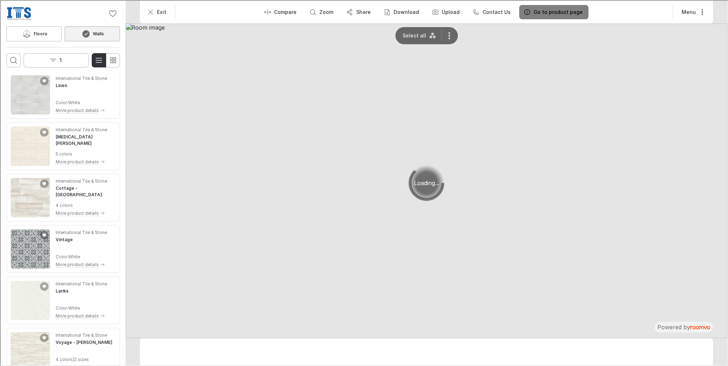
scroll to position [0, 0]
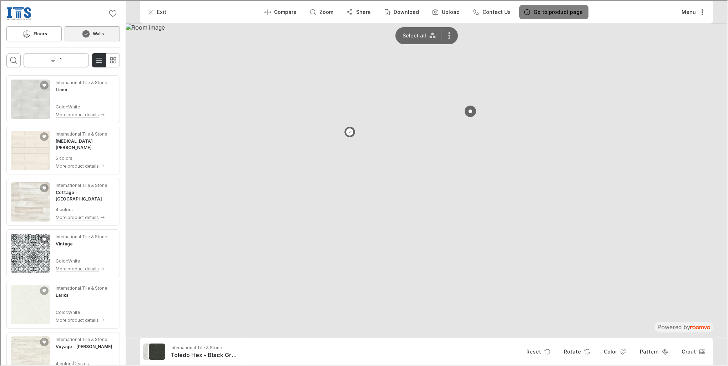
click at [468, 108] on button at bounding box center [469, 110] width 11 height 11
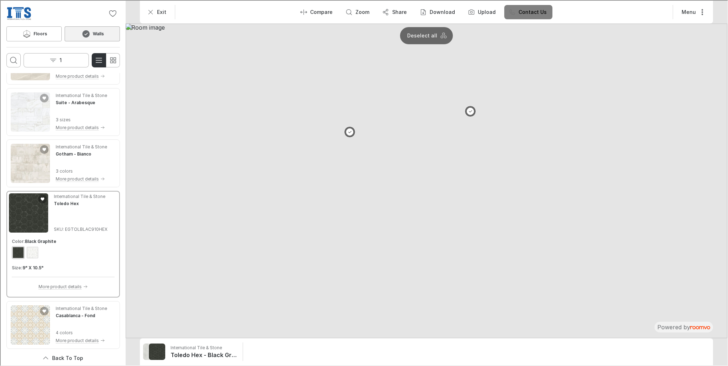
click at [37, 213] on img "Product catalog" at bounding box center [27, 212] width 39 height 39
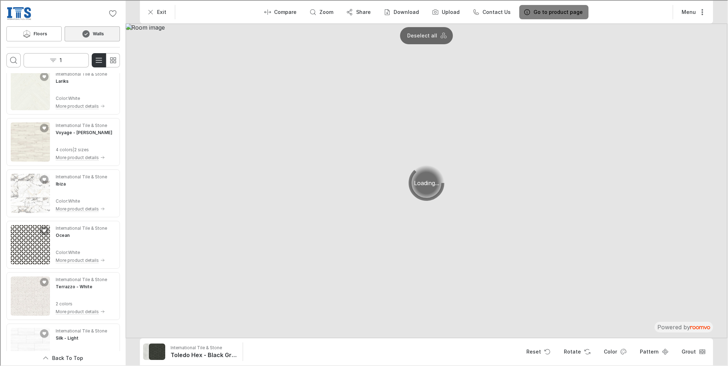
scroll to position [428, 0]
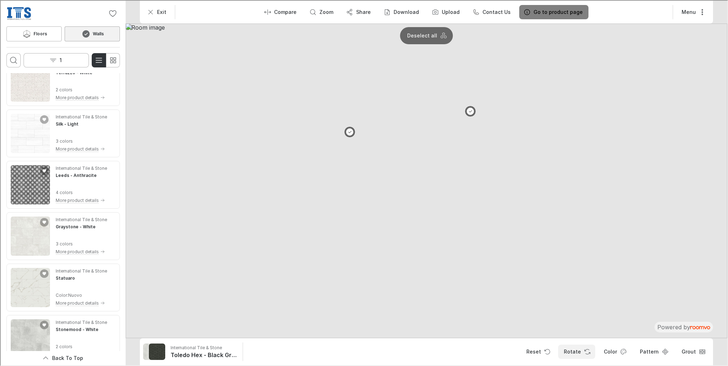
click at [579, 356] on button "Rotate" at bounding box center [576, 351] width 37 height 14
click at [663, 354] on icon "Open pattern dialog" at bounding box center [664, 351] width 7 height 7
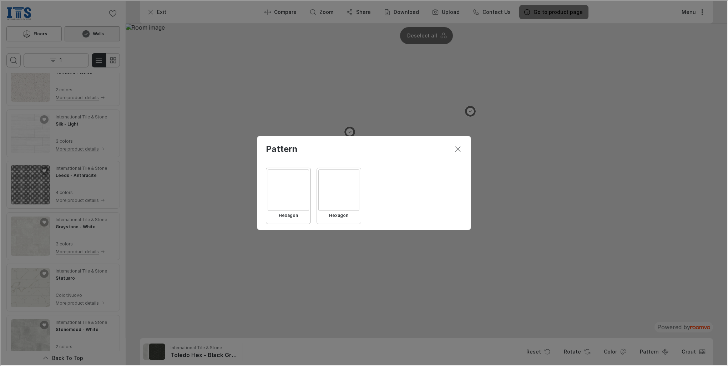
click at [346, 189] on div "Select Hexagon" at bounding box center [338, 189] width 41 height 41
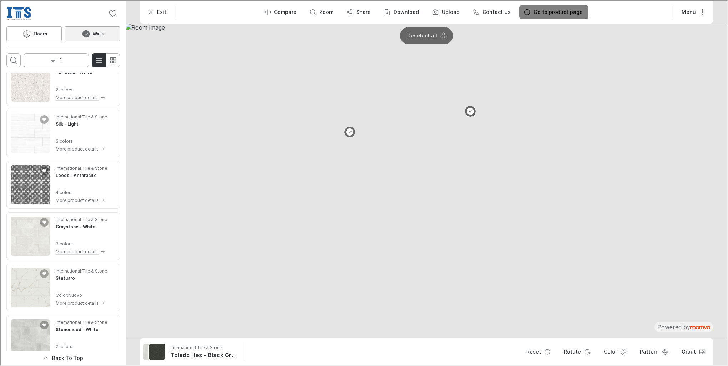
click at [406, 290] on img at bounding box center [426, 180] width 602 height 315
click at [422, 298] on div at bounding box center [423, 299] width 4 height 4
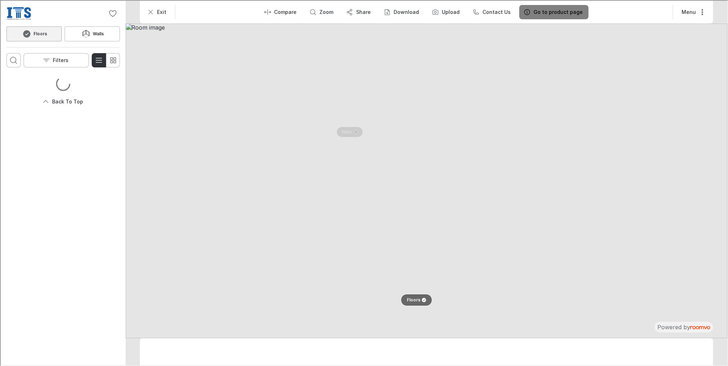
scroll to position [0, 0]
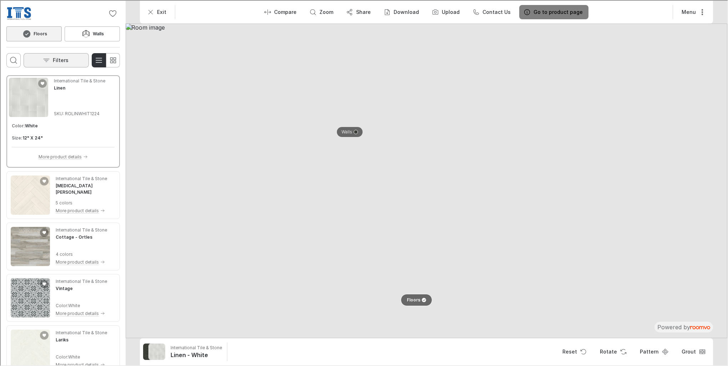
click at [43, 59] on icon "Open the filters menu" at bounding box center [45, 59] width 7 height 7
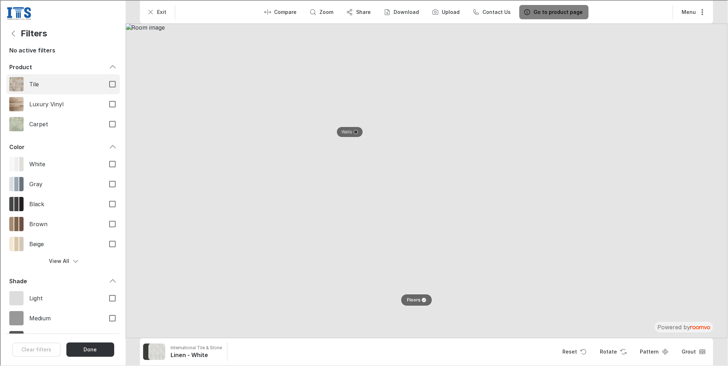
click at [107, 84] on input "Tile" at bounding box center [111, 83] width 15 height 15
checkbox input "true"
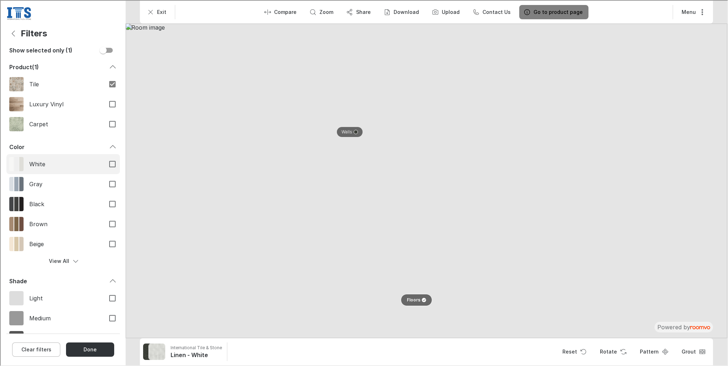
click at [107, 162] on input "White" at bounding box center [111, 163] width 15 height 15
checkbox input "true"
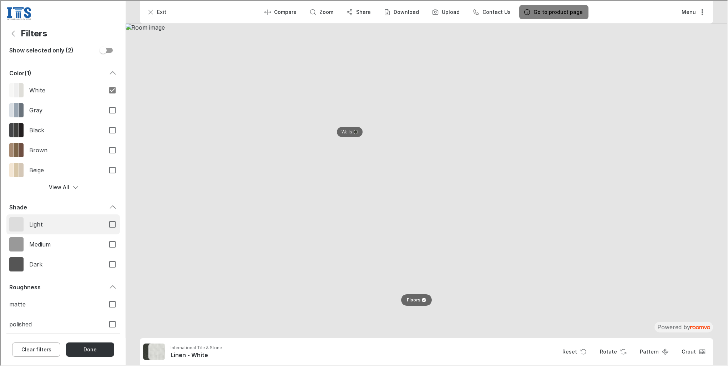
click at [106, 221] on input "Light" at bounding box center [111, 223] width 15 height 15
checkbox input "true"
click at [106, 304] on input "matte" at bounding box center [111, 303] width 15 height 15
checkbox input "true"
click at [12, 32] on icon "Back" at bounding box center [13, 33] width 9 height 9
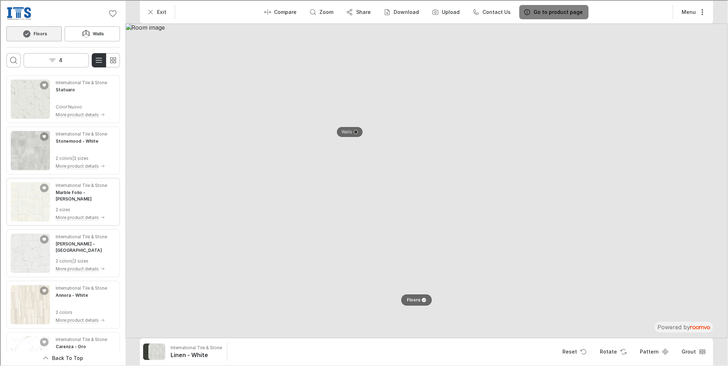
scroll to position [14, 0]
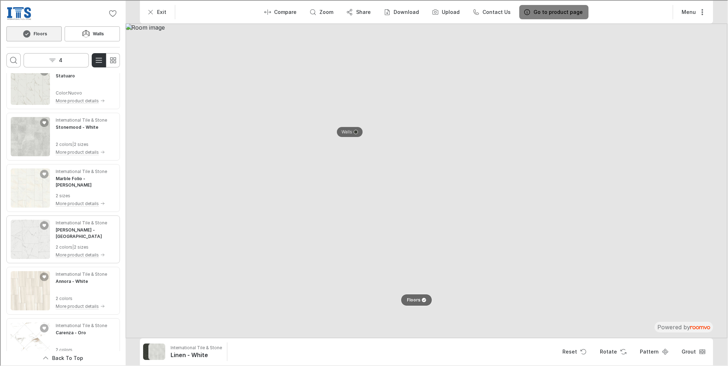
click at [68, 241] on div "International Tile & Stone [PERSON_NAME] - Thassos 2 colors | 2 sizes More prod…" at bounding box center [85, 238] width 60 height 39
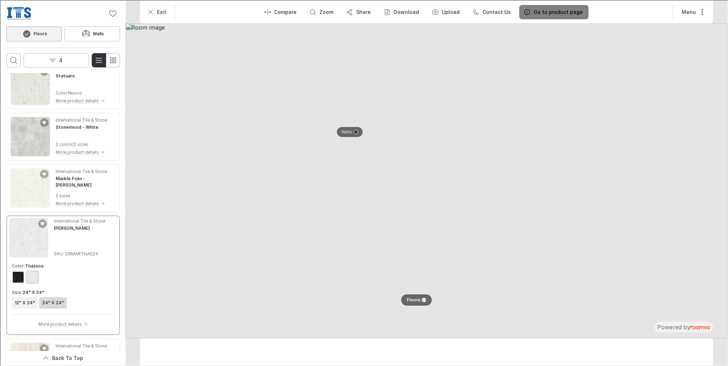
scroll to position [2, 0]
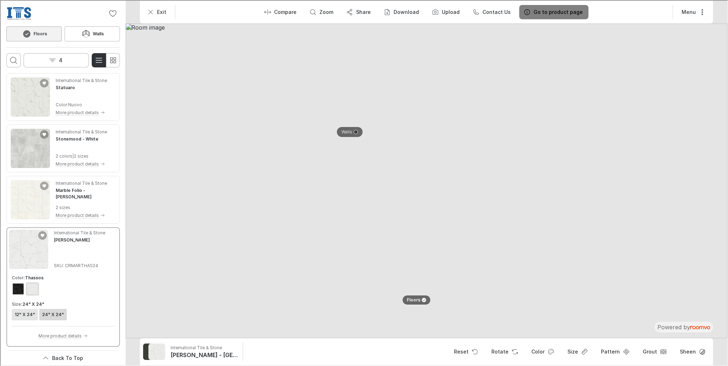
click at [27, 316] on h6 "12" X 24"" at bounding box center [24, 314] width 20 height 6
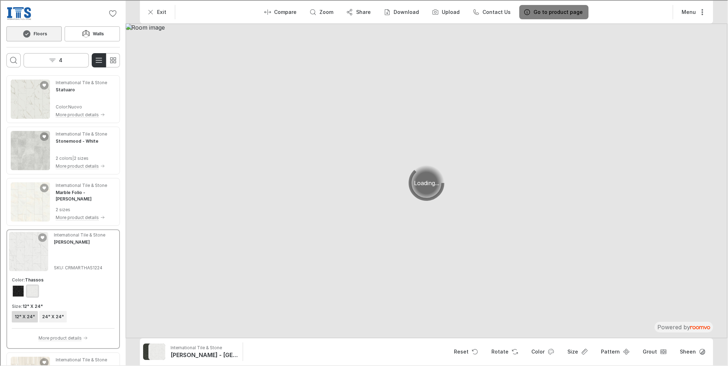
scroll to position [0, 0]
click at [624, 350] on icon "Open pattern dialog" at bounding box center [625, 351] width 7 height 7
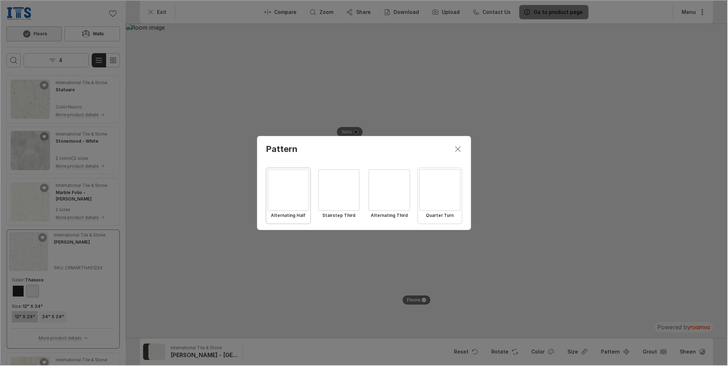
click at [435, 195] on div "Select Quarter Turn" at bounding box center [439, 189] width 41 height 41
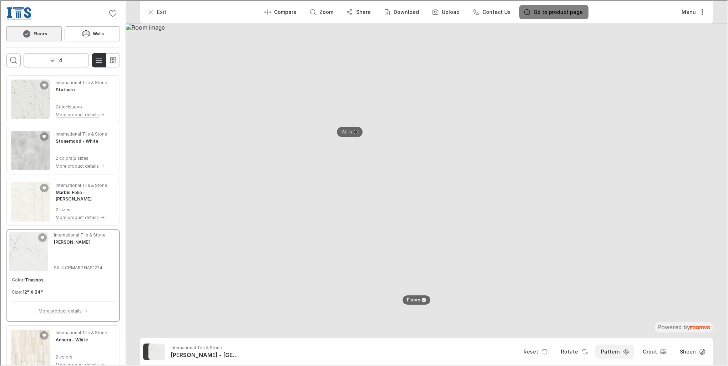
click at [617, 352] on button "Pattern" at bounding box center [614, 351] width 39 height 14
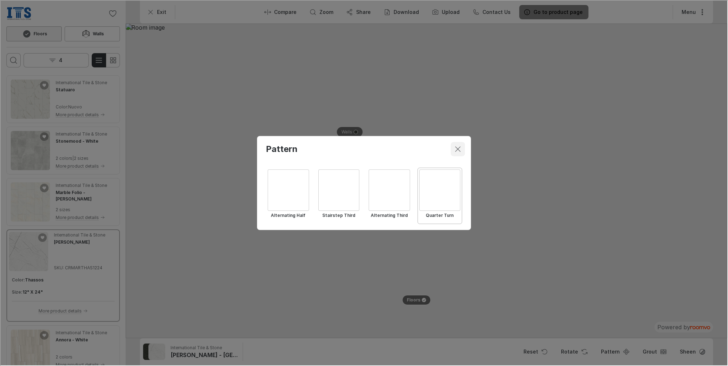
click at [458, 147] on icon "Close dialog" at bounding box center [457, 148] width 9 height 9
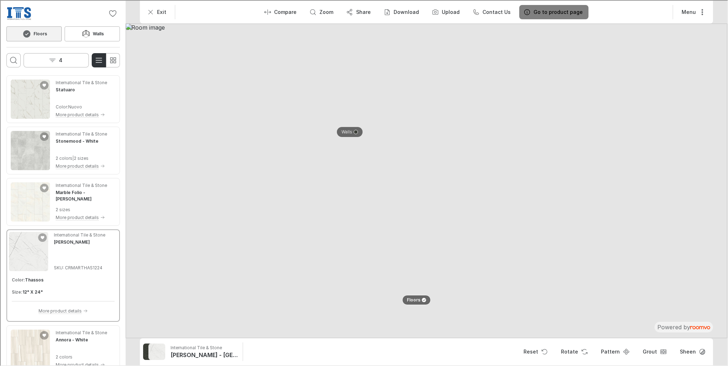
click at [36, 291] on h6 "12" X 24"" at bounding box center [32, 291] width 20 height 6
click at [46, 309] on p "More product details" at bounding box center [59, 310] width 43 height 6
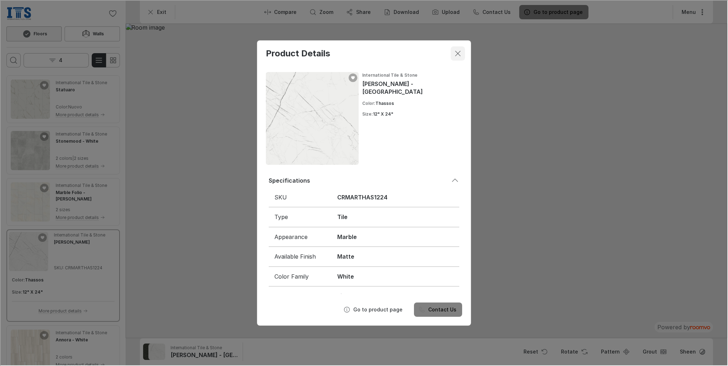
click at [457, 53] on line "Close dialog" at bounding box center [457, 52] width 5 height 5
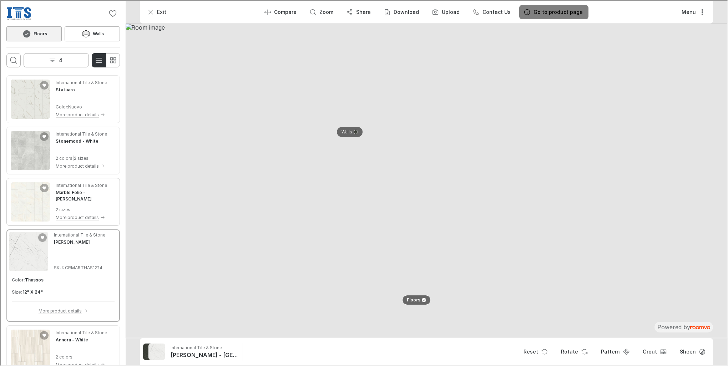
click at [72, 202] on div "International Tile & Stone Marble Folio - [PERSON_NAME] 2 sizes More product de…" at bounding box center [85, 201] width 60 height 39
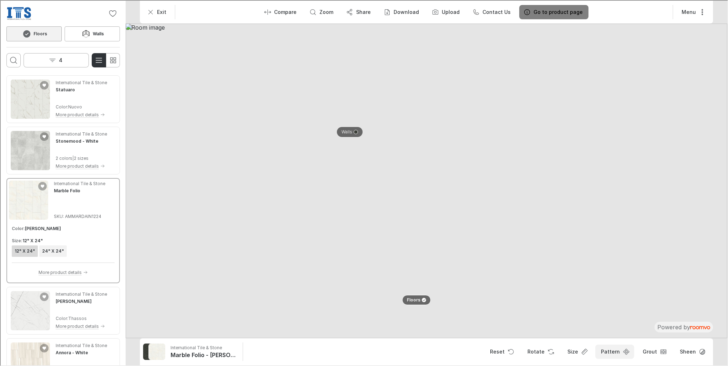
click at [618, 349] on button "Pattern" at bounding box center [614, 351] width 39 height 14
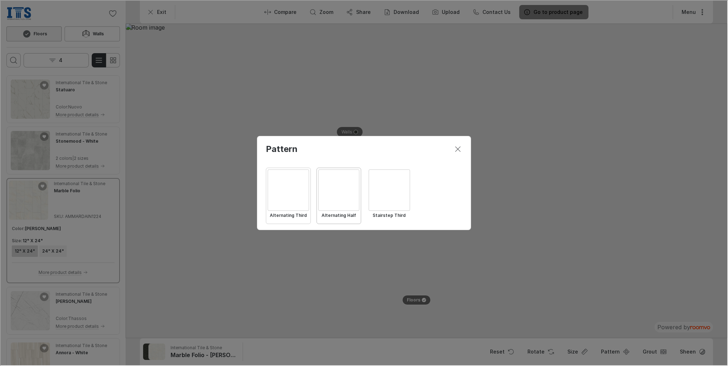
click at [295, 192] on div "Select Alternating Third" at bounding box center [287, 189] width 41 height 41
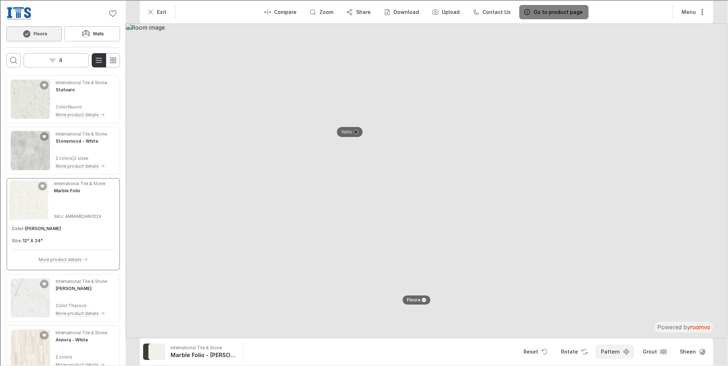
click at [623, 349] on button "Pattern" at bounding box center [614, 351] width 39 height 14
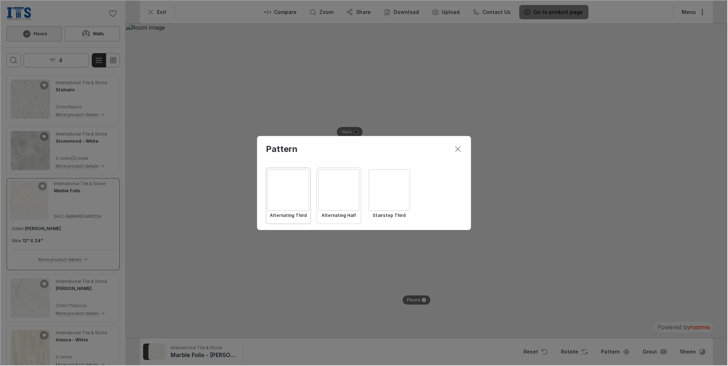
click at [343, 195] on div "Select Alternating Half" at bounding box center [338, 189] width 41 height 41
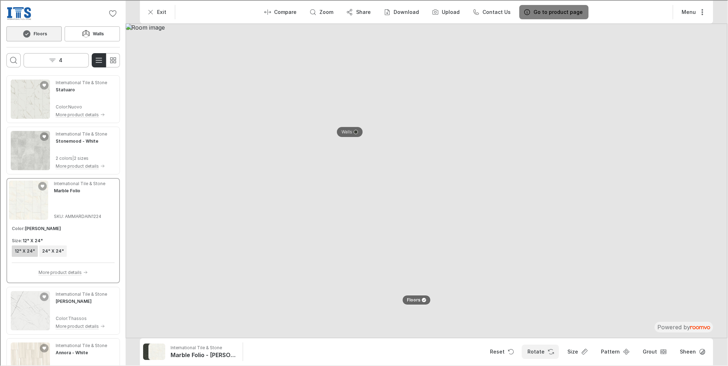
click at [545, 353] on button "Rotate" at bounding box center [539, 351] width 37 height 14
click at [694, 348] on button "Sheen" at bounding box center [692, 351] width 36 height 14
click at [688, 327] on li "polished" at bounding box center [681, 334] width 51 height 14
click at [611, 352] on button "Pattern" at bounding box center [614, 351] width 39 height 14
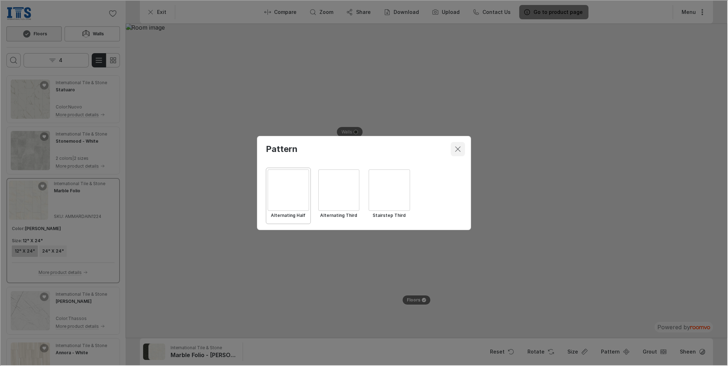
click at [457, 151] on icon "Close dialog" at bounding box center [457, 148] width 9 height 9
